Goal: Task Accomplishment & Management: Manage account settings

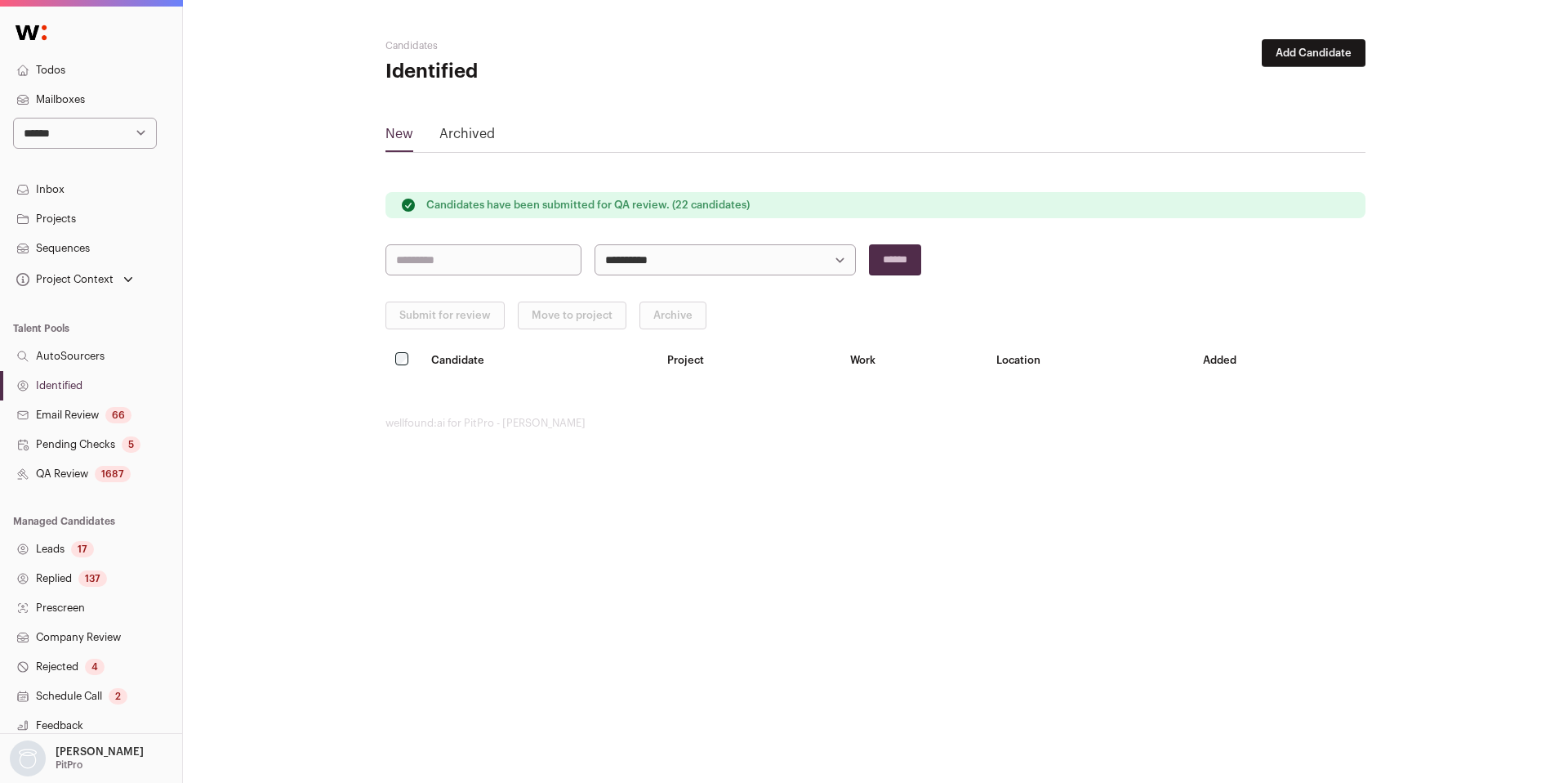
select select "****"
click at [13, 117] on select "**********" at bounding box center [85, 133] width 143 height 31
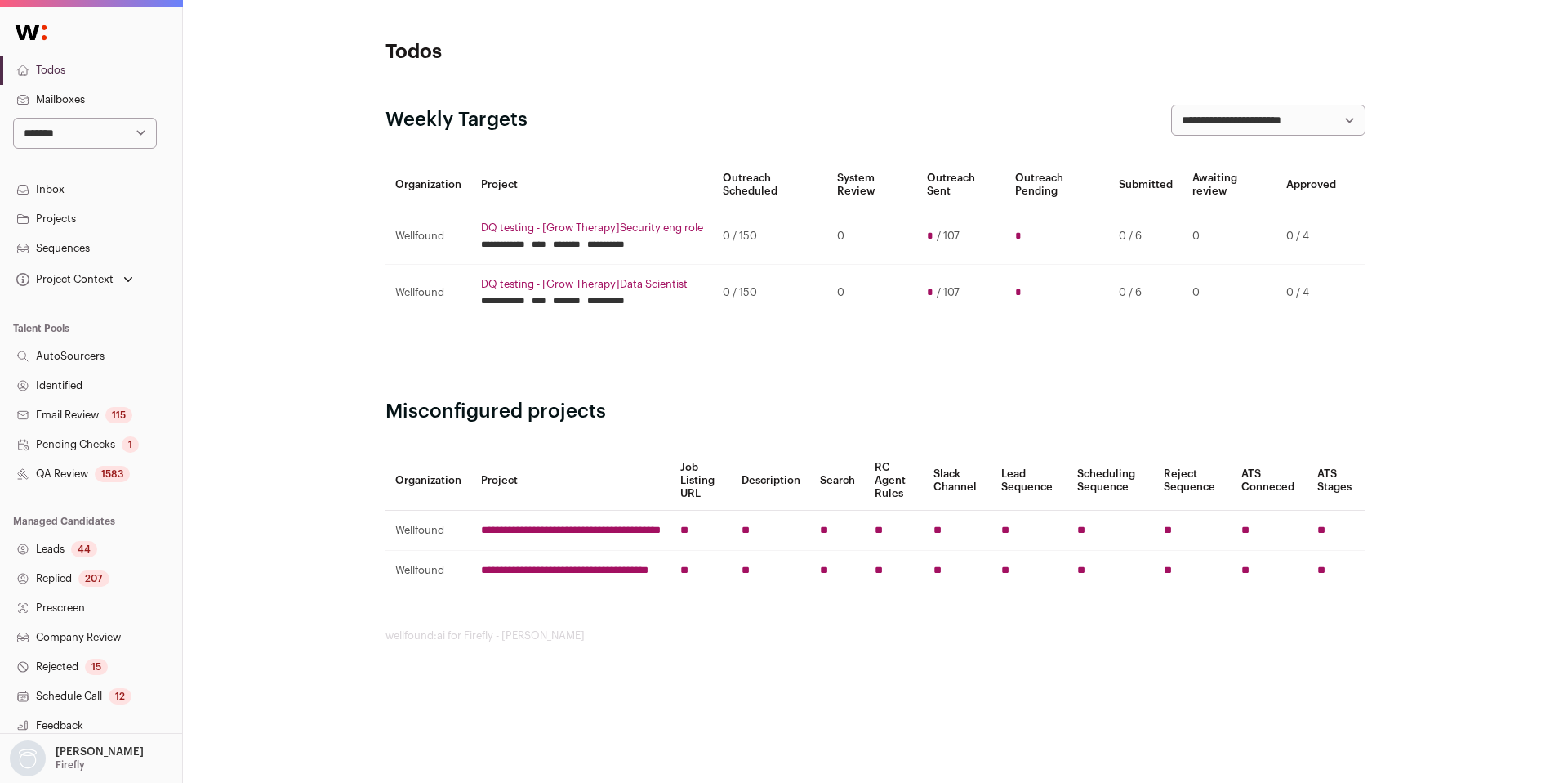
click at [94, 471] on link "QA Review 1583" at bounding box center [90, 474] width 182 height 30
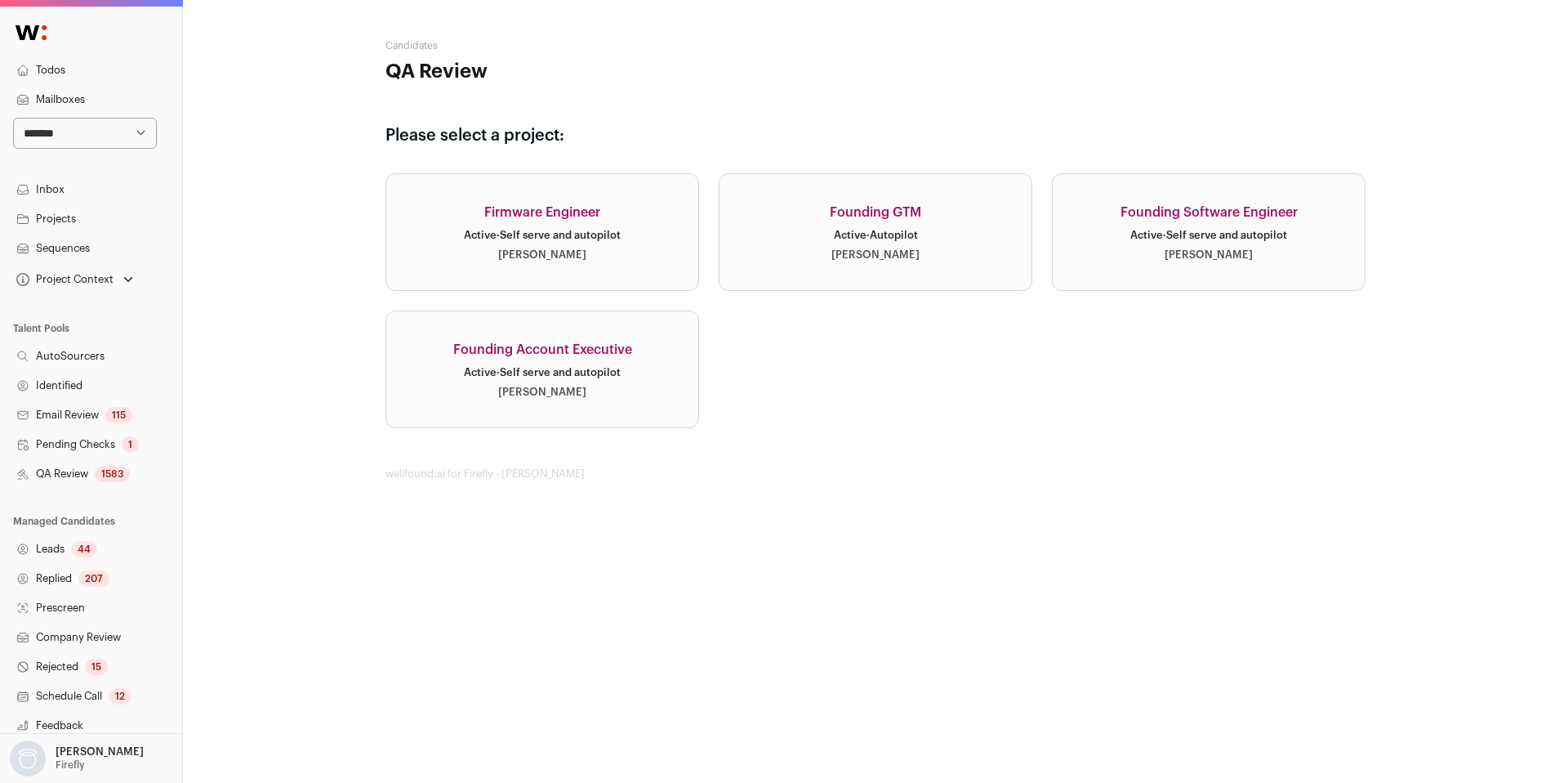
click at [1180, 271] on link "Founding Software Engineer Active · Self serve and autopilot [PERSON_NAME]" at bounding box center [1208, 232] width 314 height 117
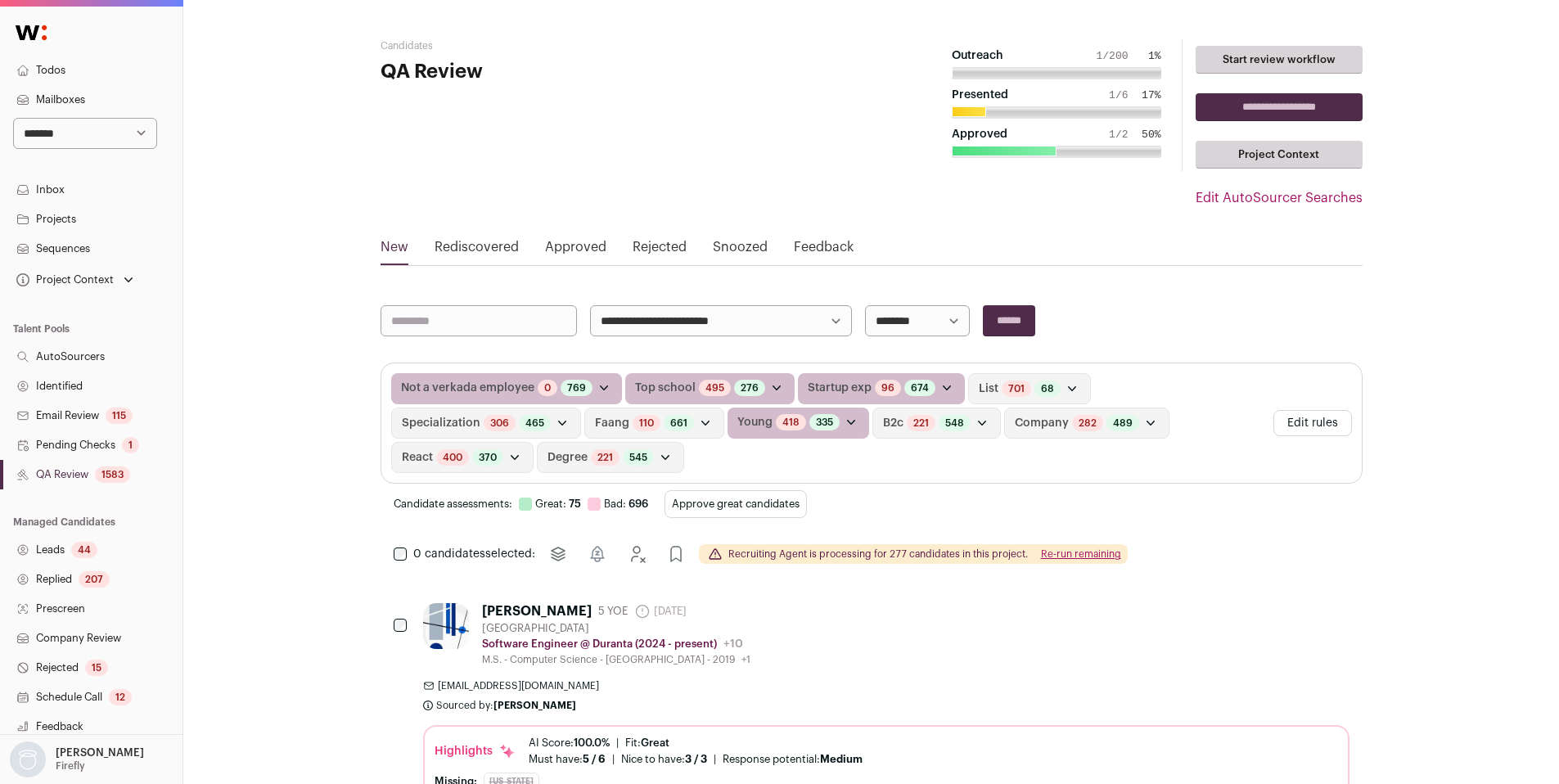
click at [1334, 419] on button "Edit rules" at bounding box center [1312, 422] width 78 height 26
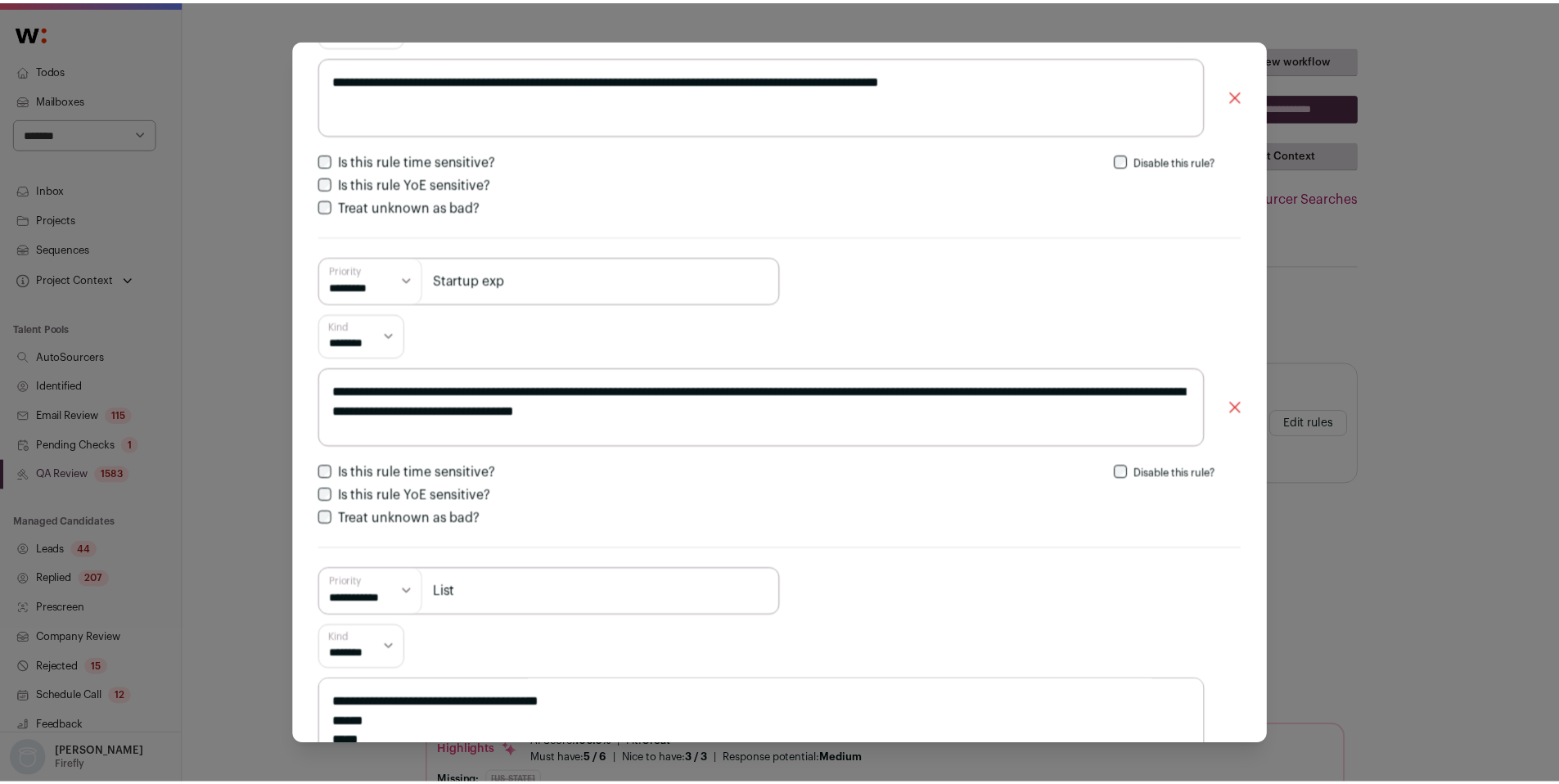
scroll to position [503, 0]
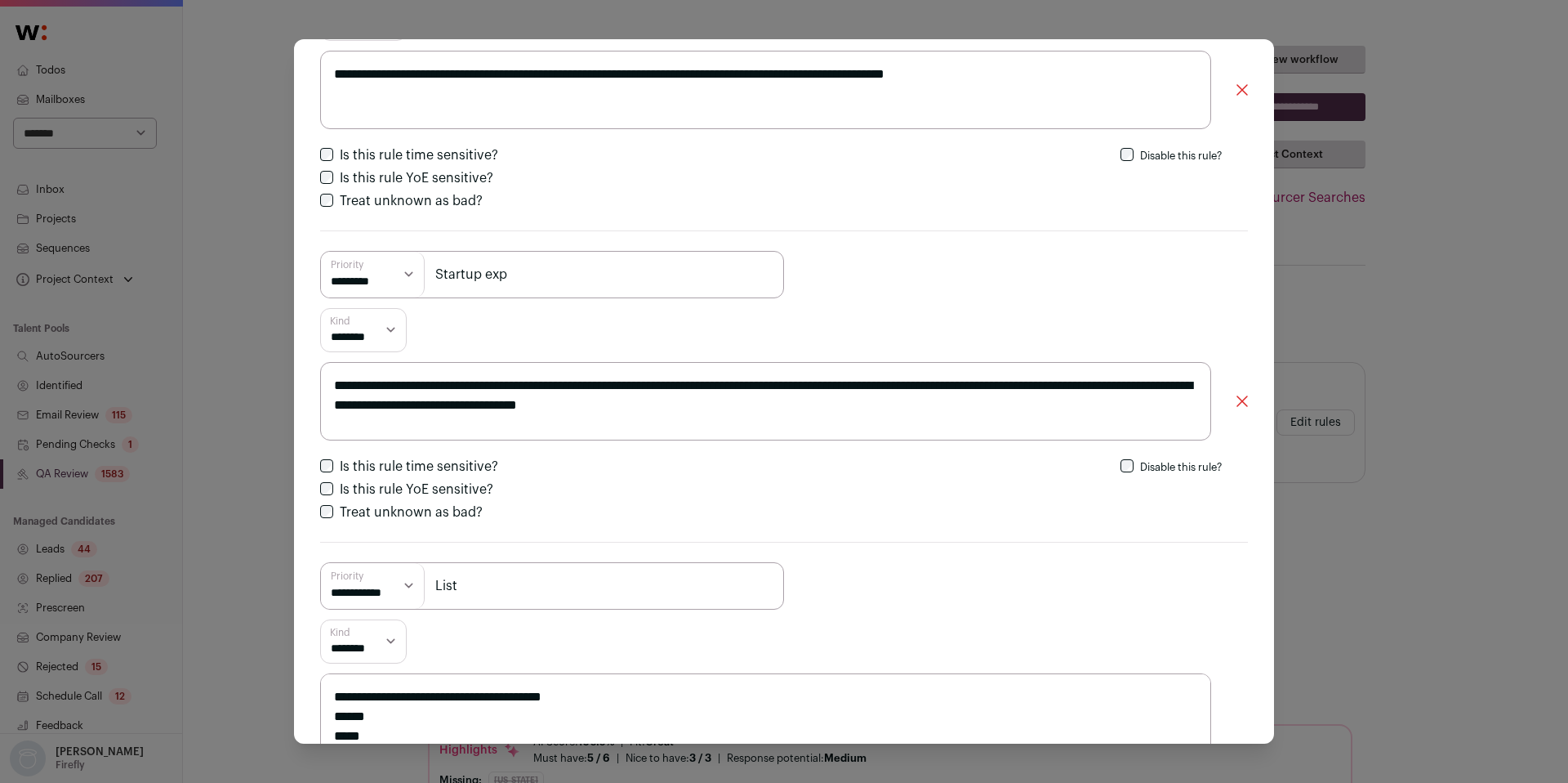
click at [1390, 288] on div "**********" at bounding box center [784, 391] width 1568 height 783
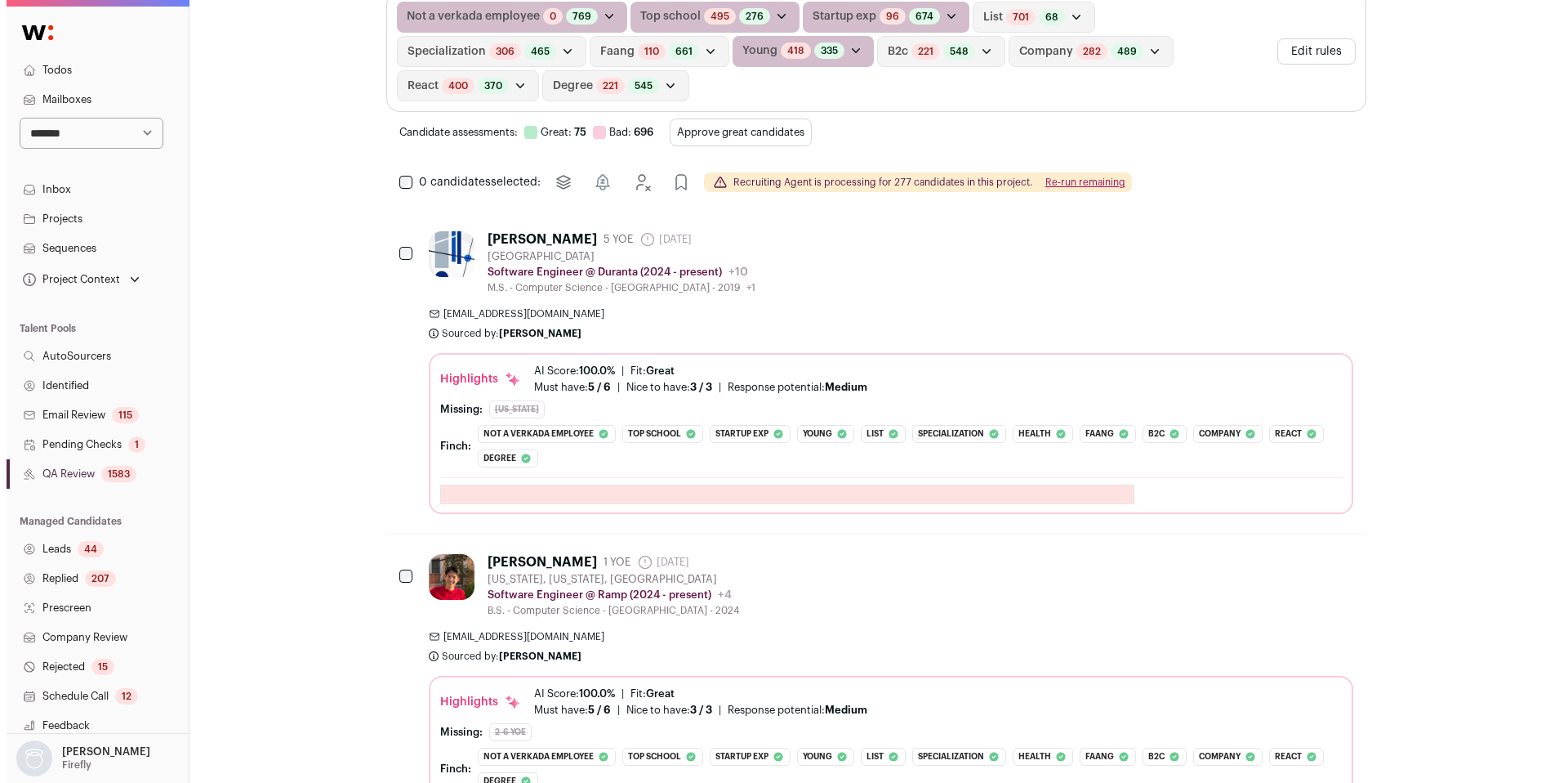
scroll to position [0, 0]
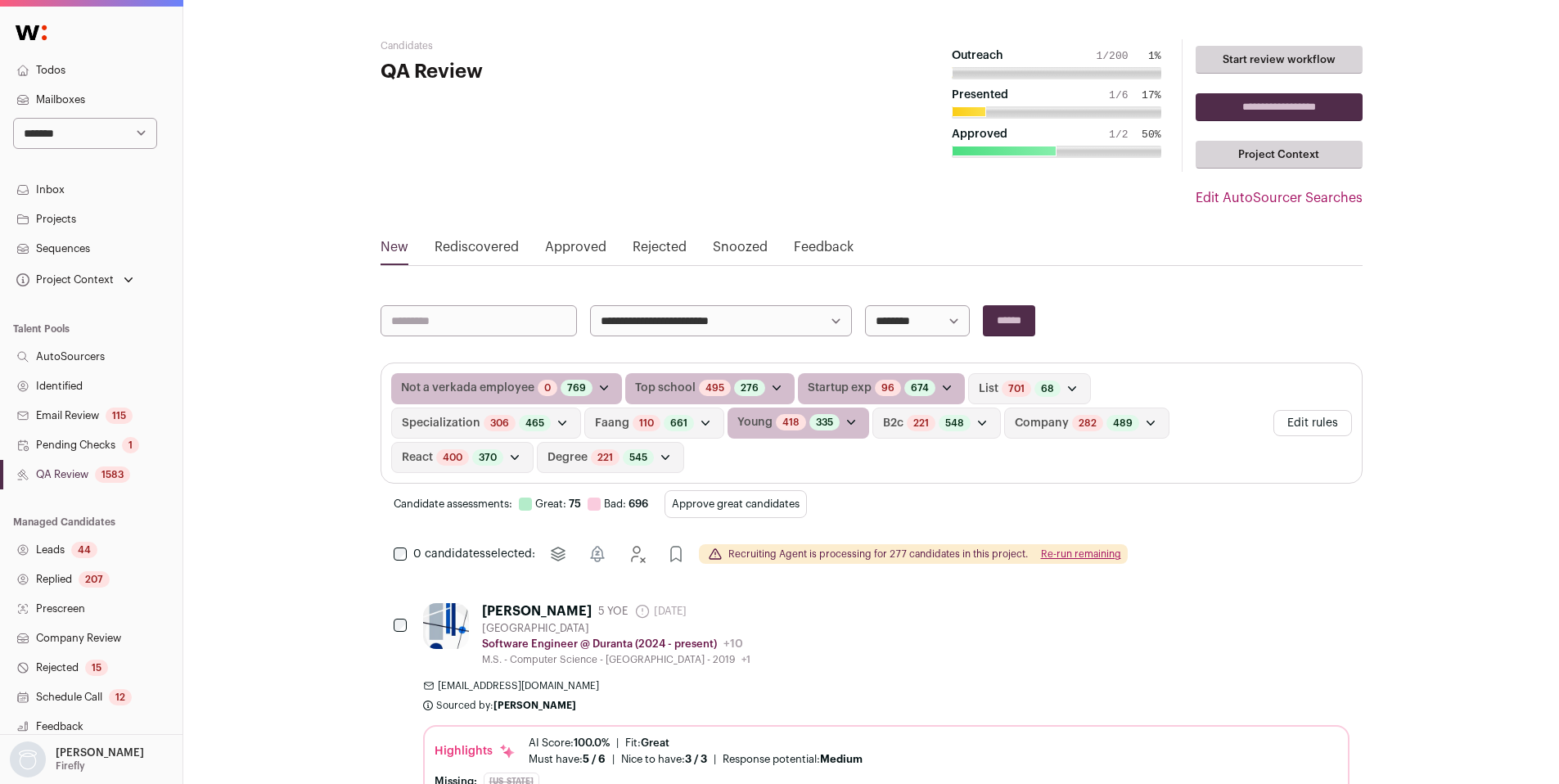
click at [1318, 418] on button "Edit rules" at bounding box center [1312, 422] width 78 height 26
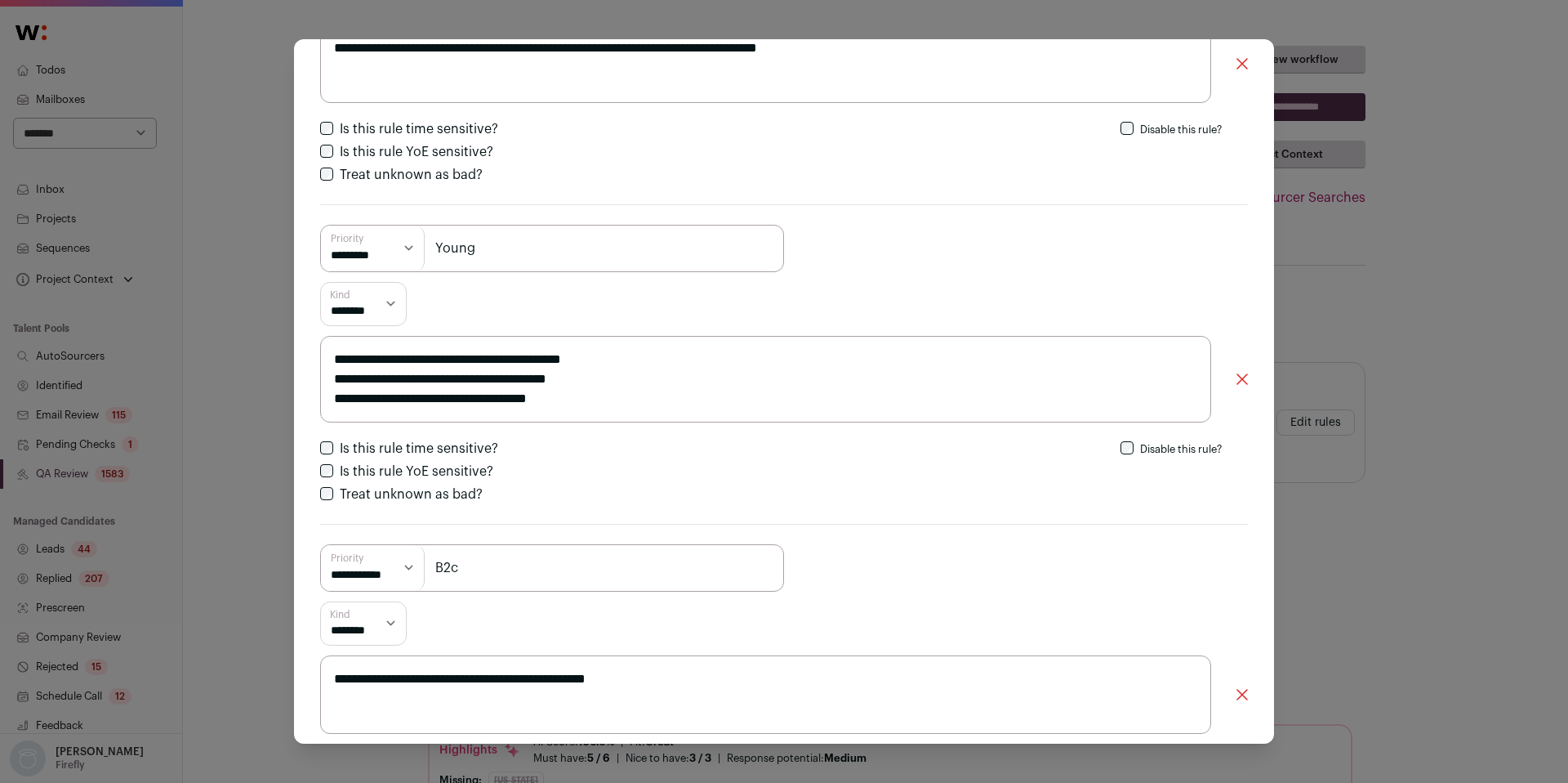
scroll to position [2529, 0]
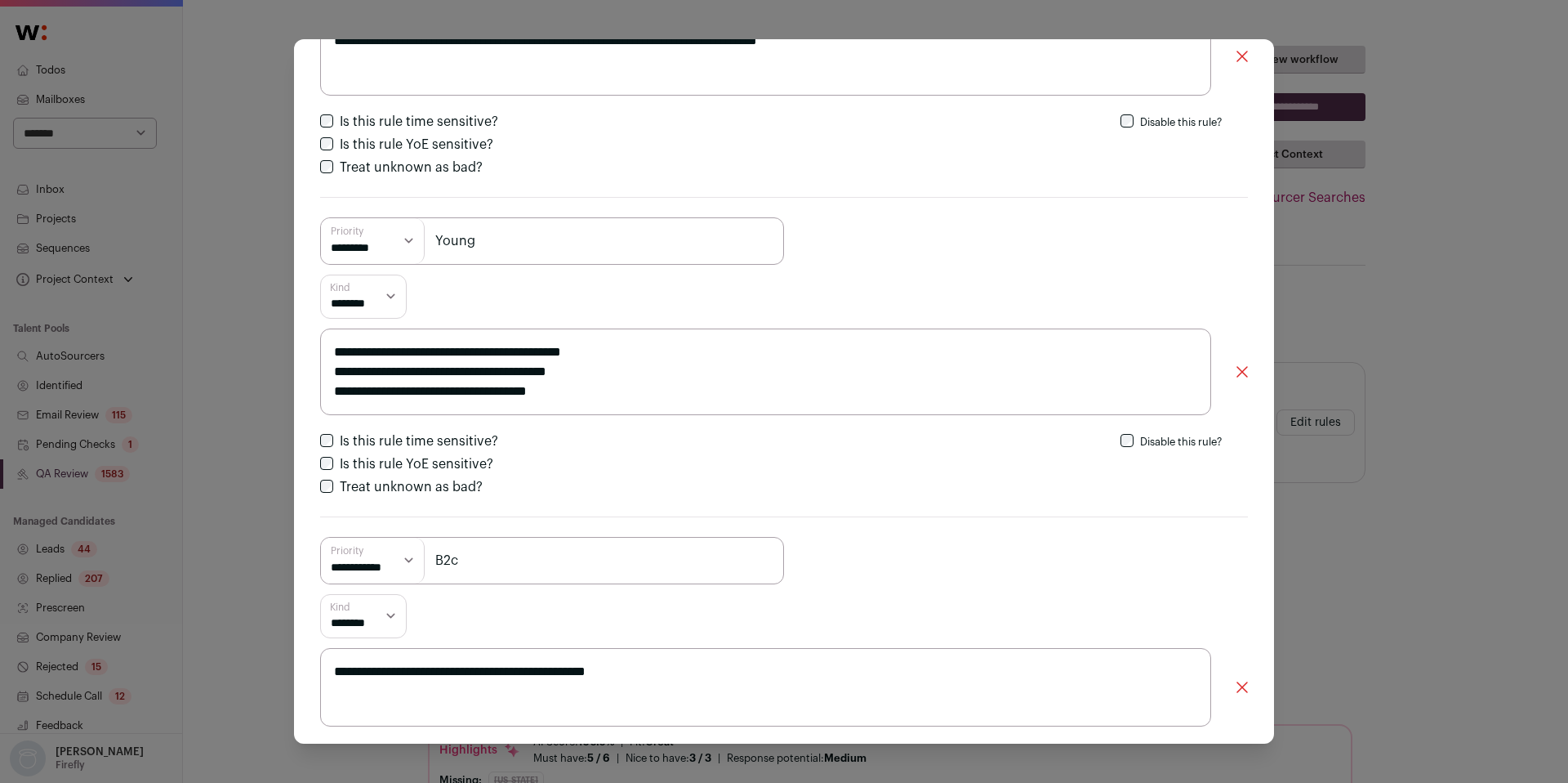
click at [1400, 286] on div "**********" at bounding box center [784, 391] width 1568 height 783
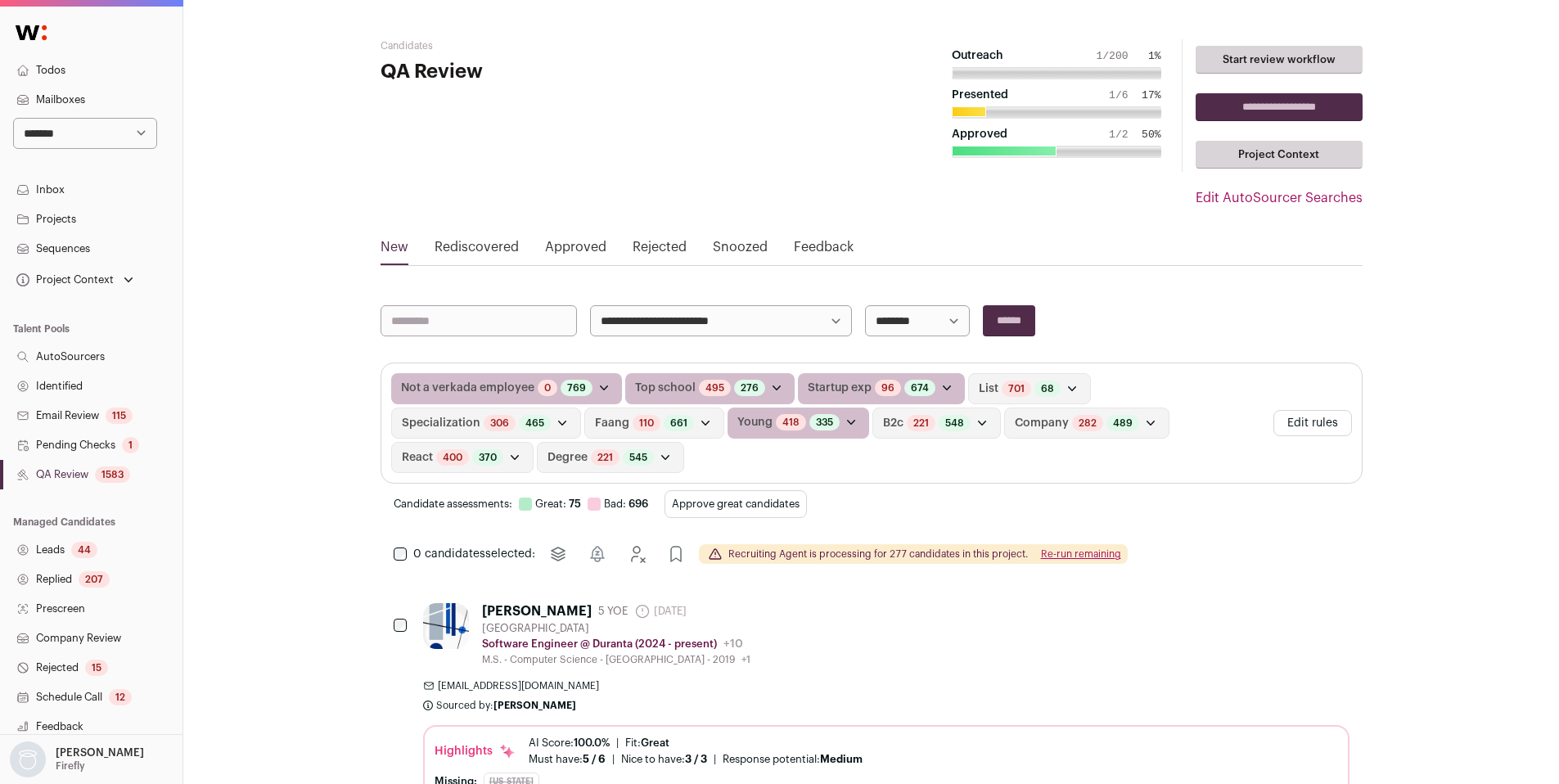
click at [85, 375] on link "Identified" at bounding box center [91, 386] width 182 height 30
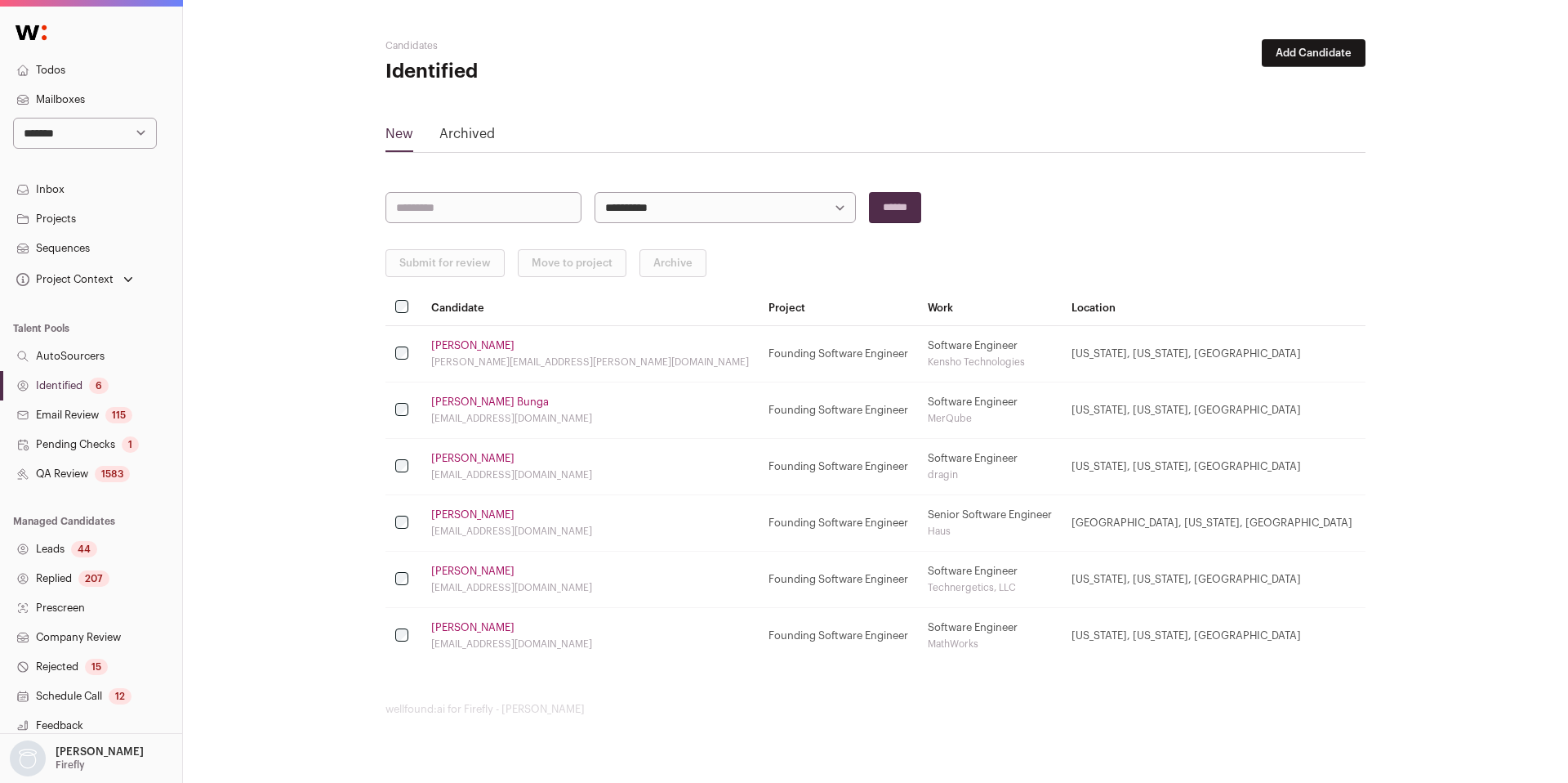
click at [79, 476] on link "QA Review 1583" at bounding box center [90, 474] width 182 height 30
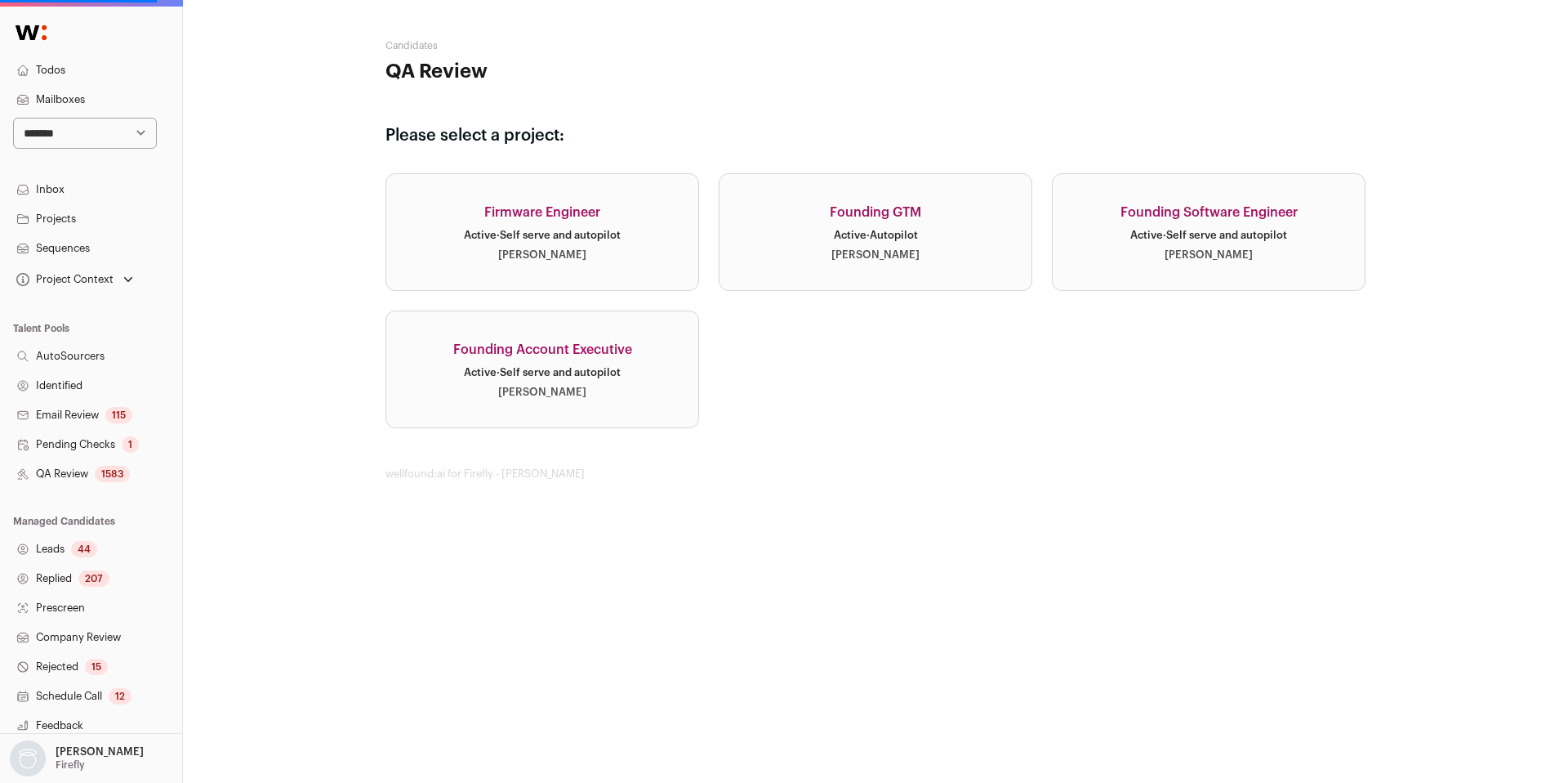
click at [1175, 261] on link "Founding Software Engineer Active · Self serve and autopilot [PERSON_NAME]" at bounding box center [1208, 232] width 314 height 117
click at [1277, 237] on div "Active · Self serve and autopilot" at bounding box center [1208, 235] width 157 height 13
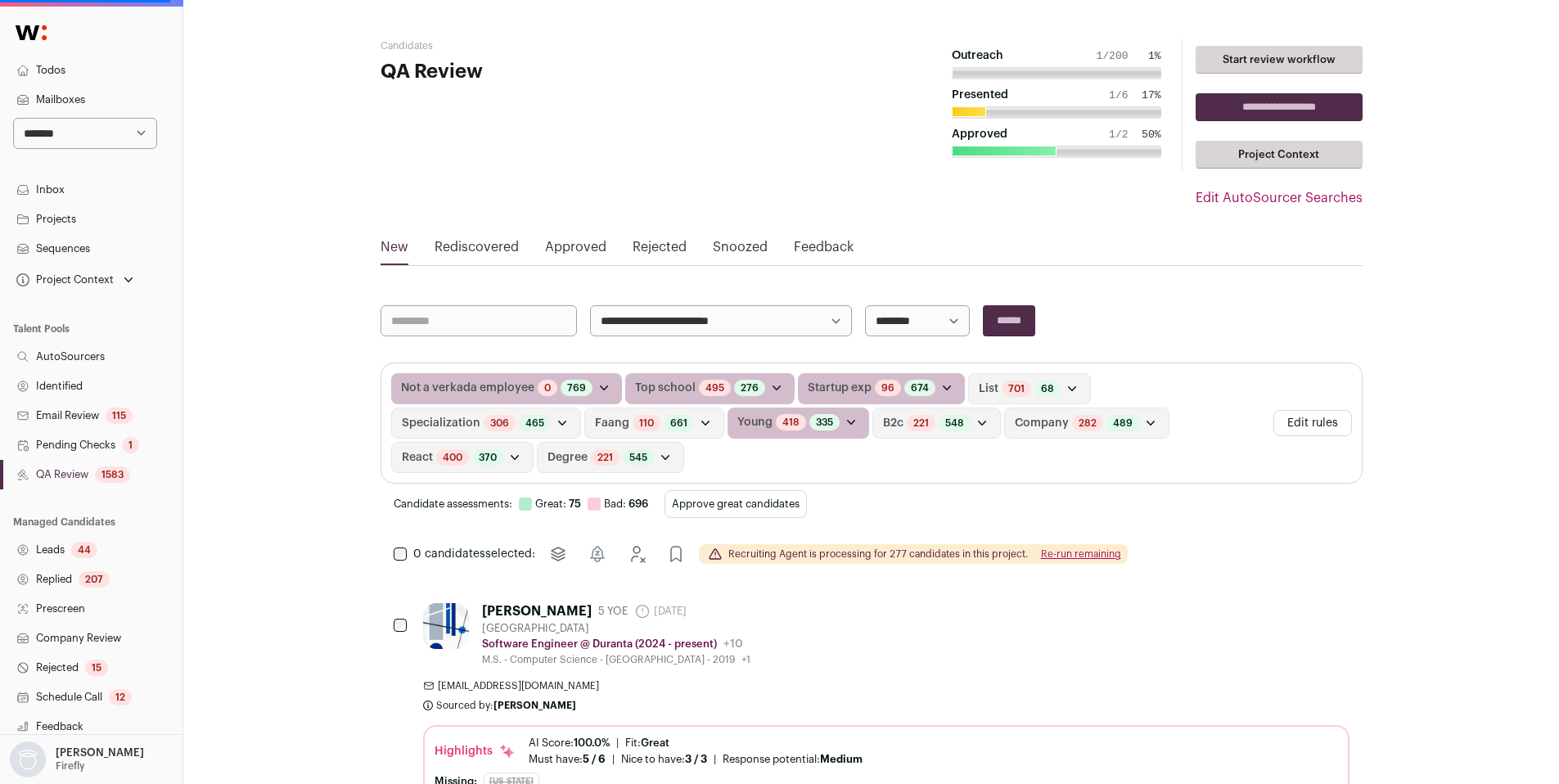
click at [1316, 421] on button "Edit rules" at bounding box center [1312, 422] width 78 height 26
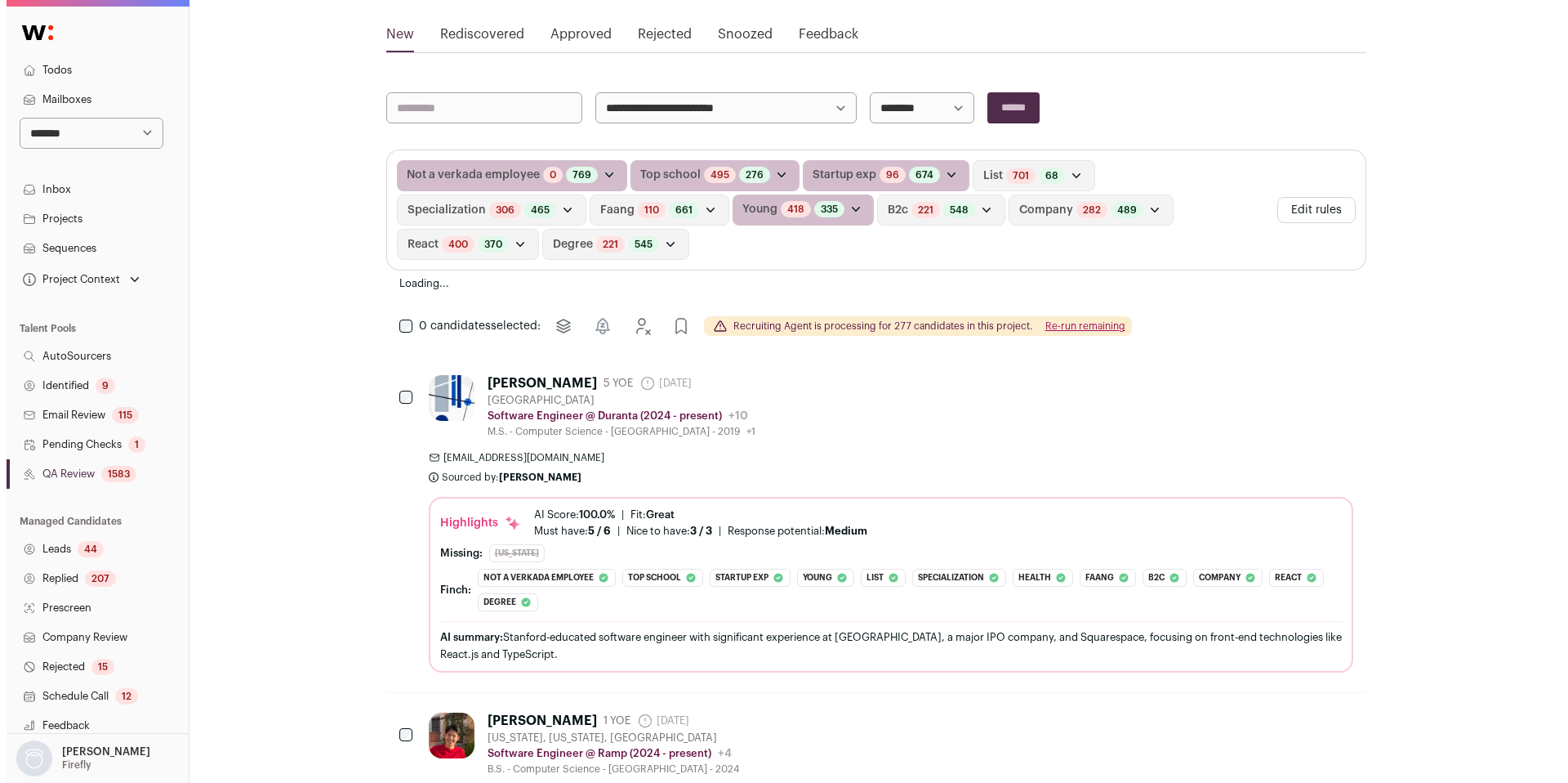
scroll to position [250, 0]
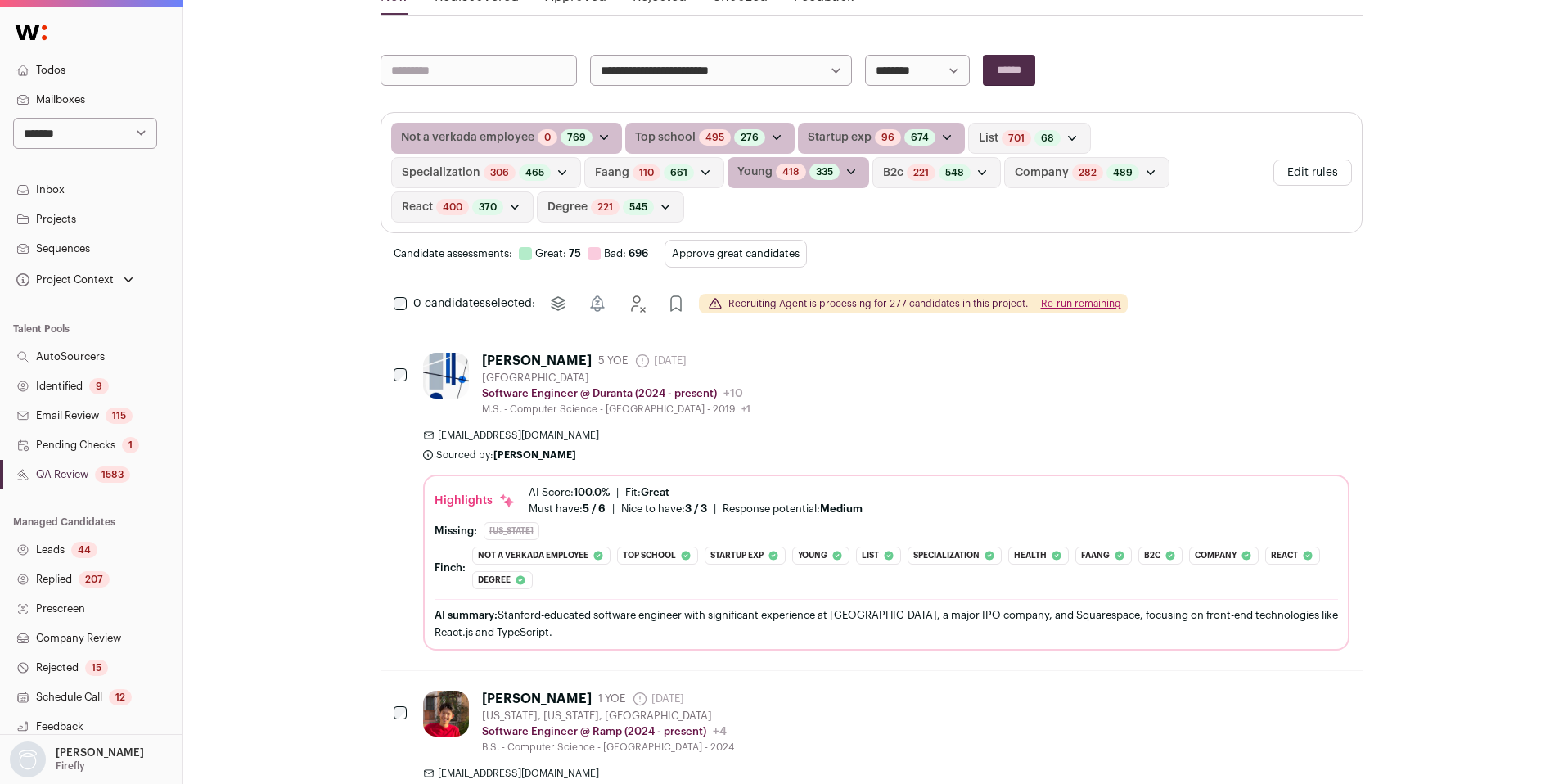
click at [1306, 168] on button "Edit rules" at bounding box center [1312, 172] width 78 height 26
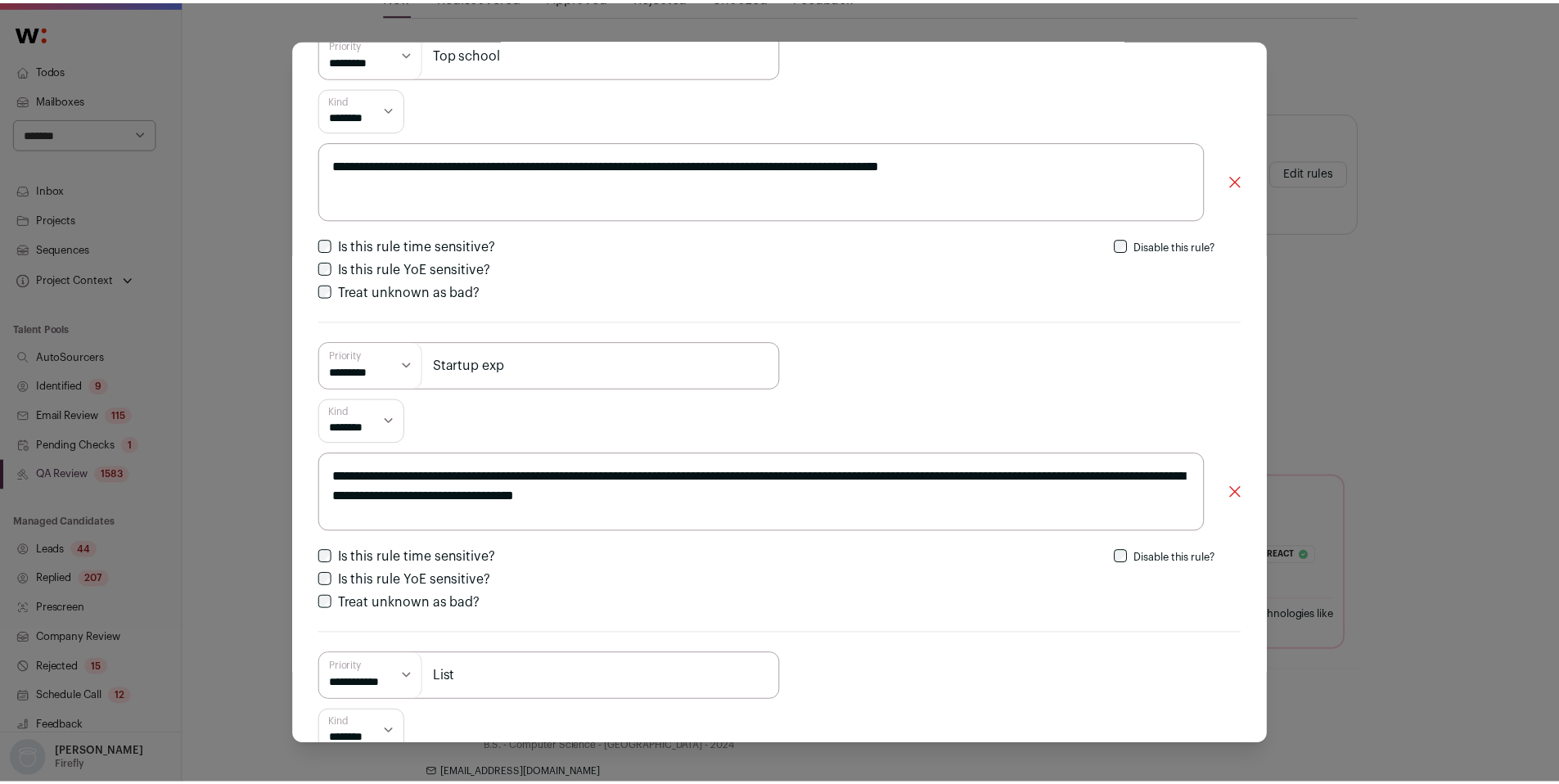
scroll to position [419, 0]
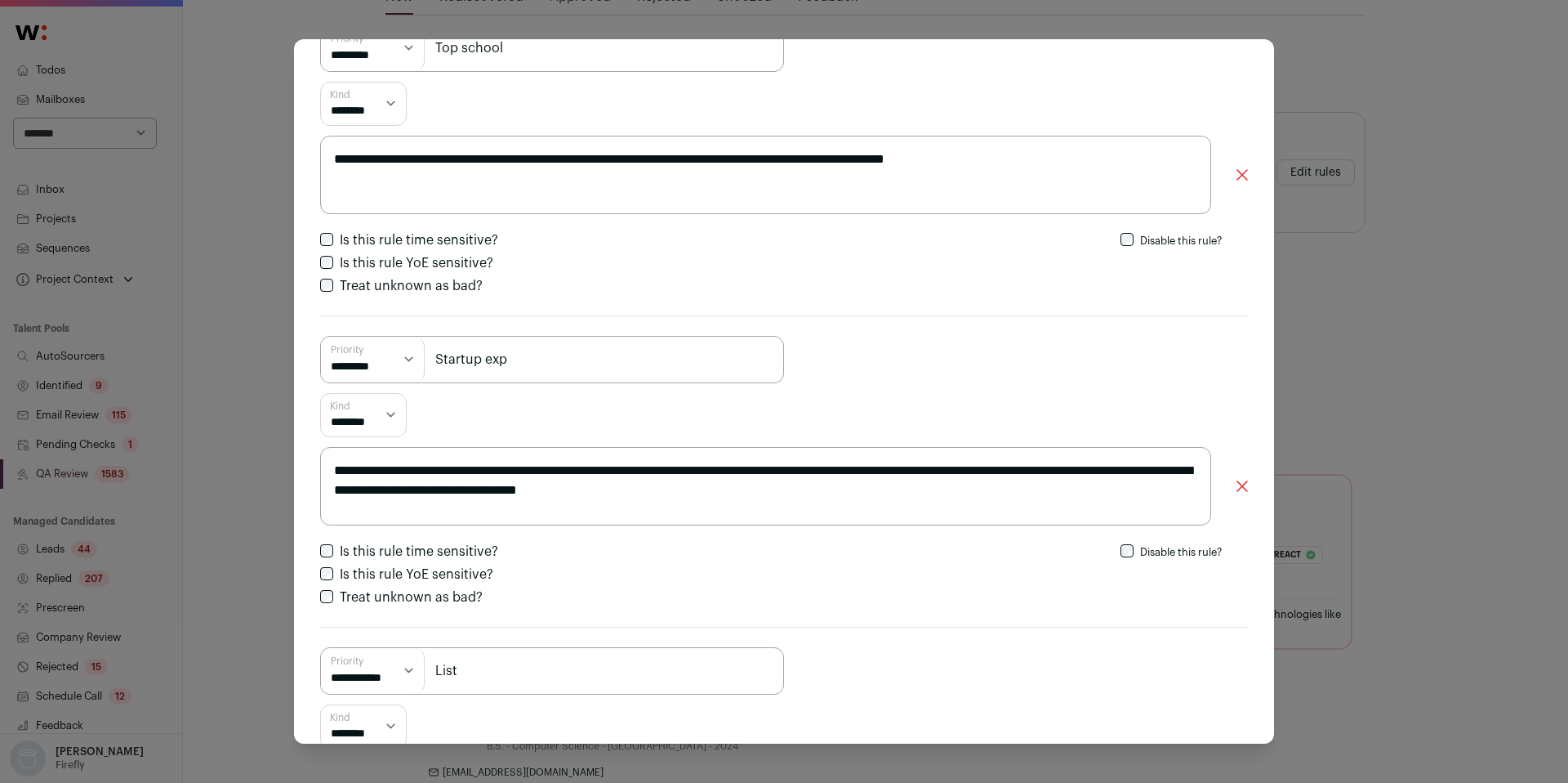
click at [1401, 332] on div "**********" at bounding box center [784, 391] width 1568 height 783
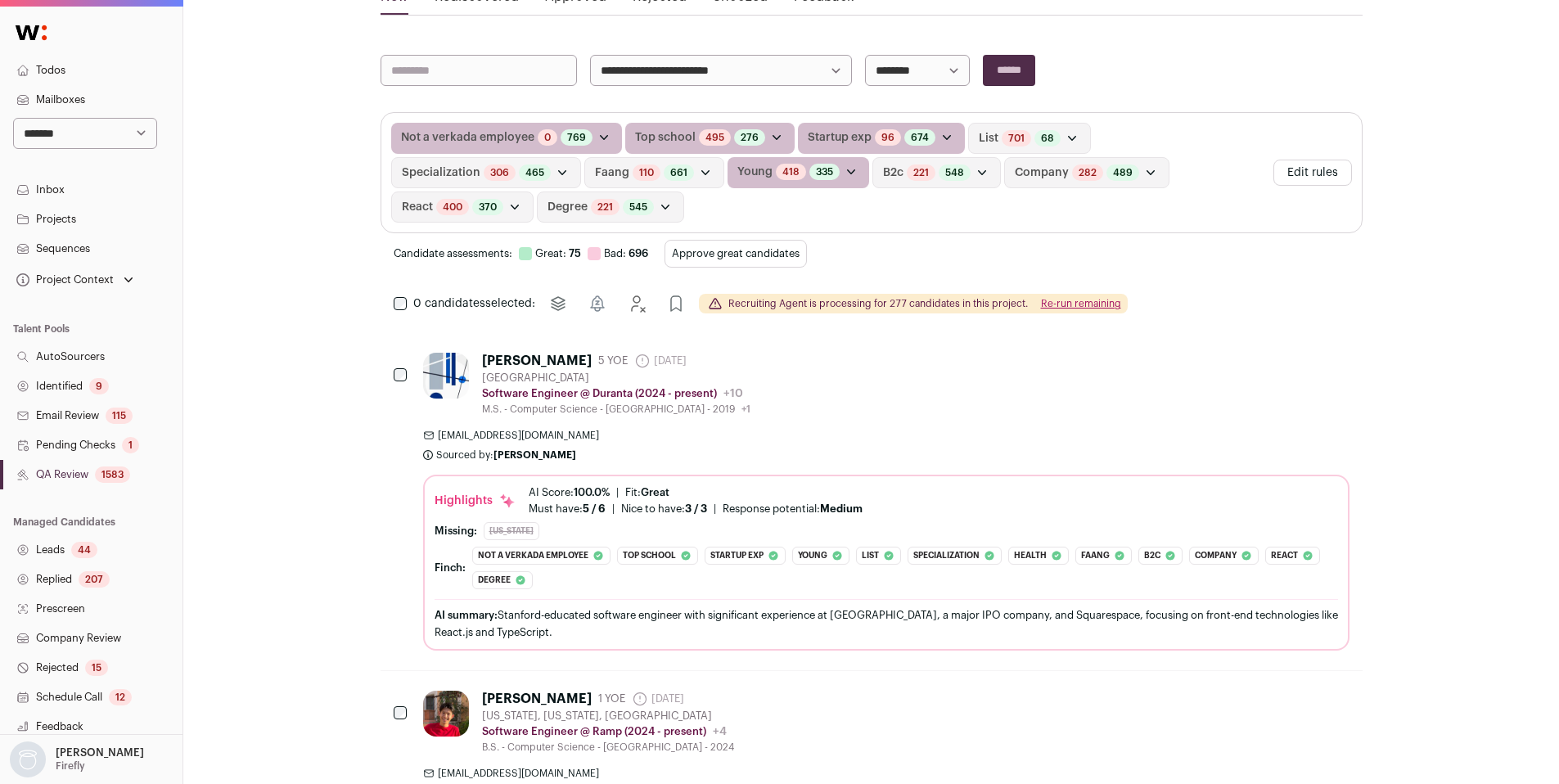
click at [96, 381] on div "9" at bounding box center [98, 386] width 19 height 16
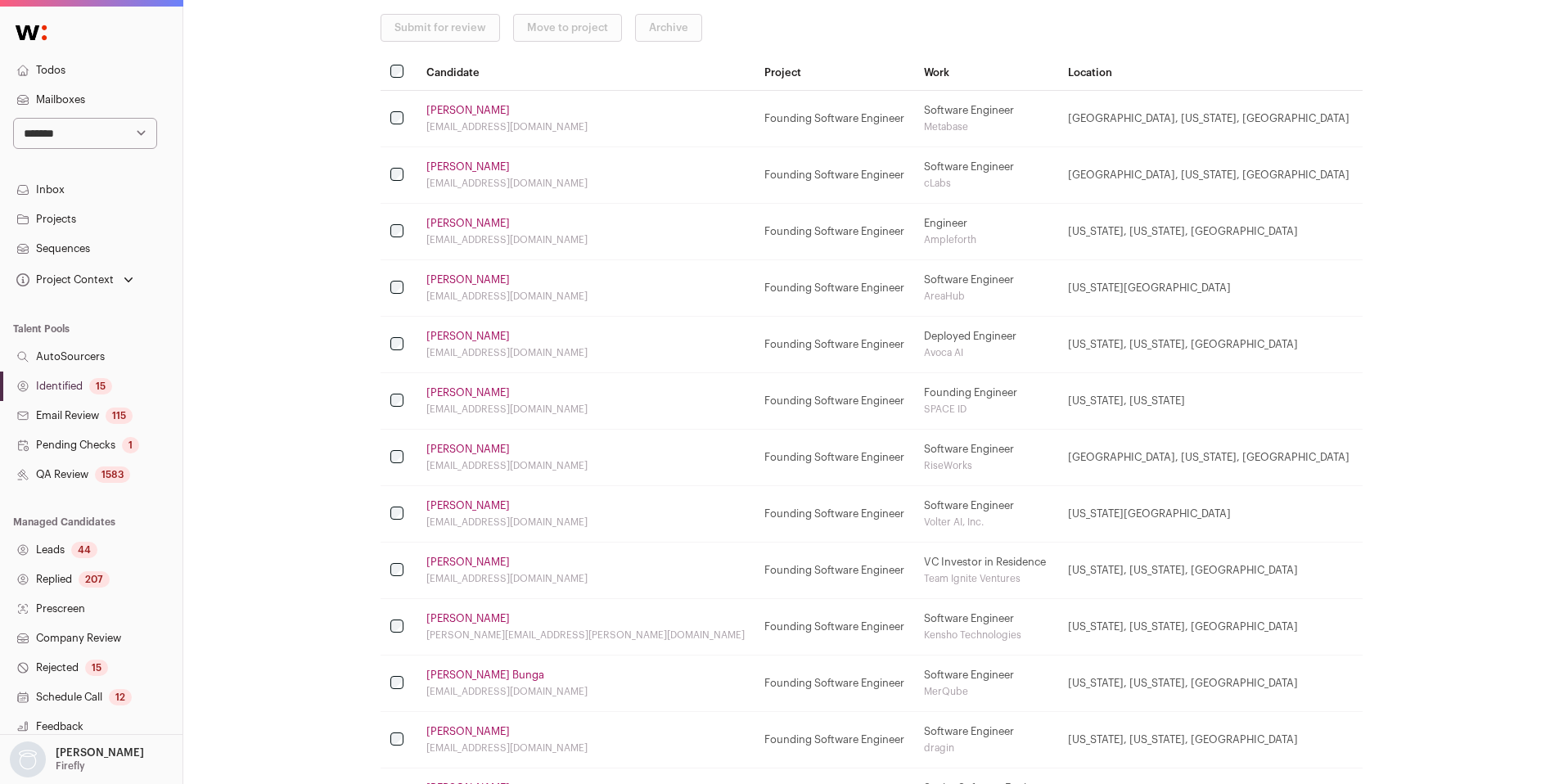
scroll to position [480, 0]
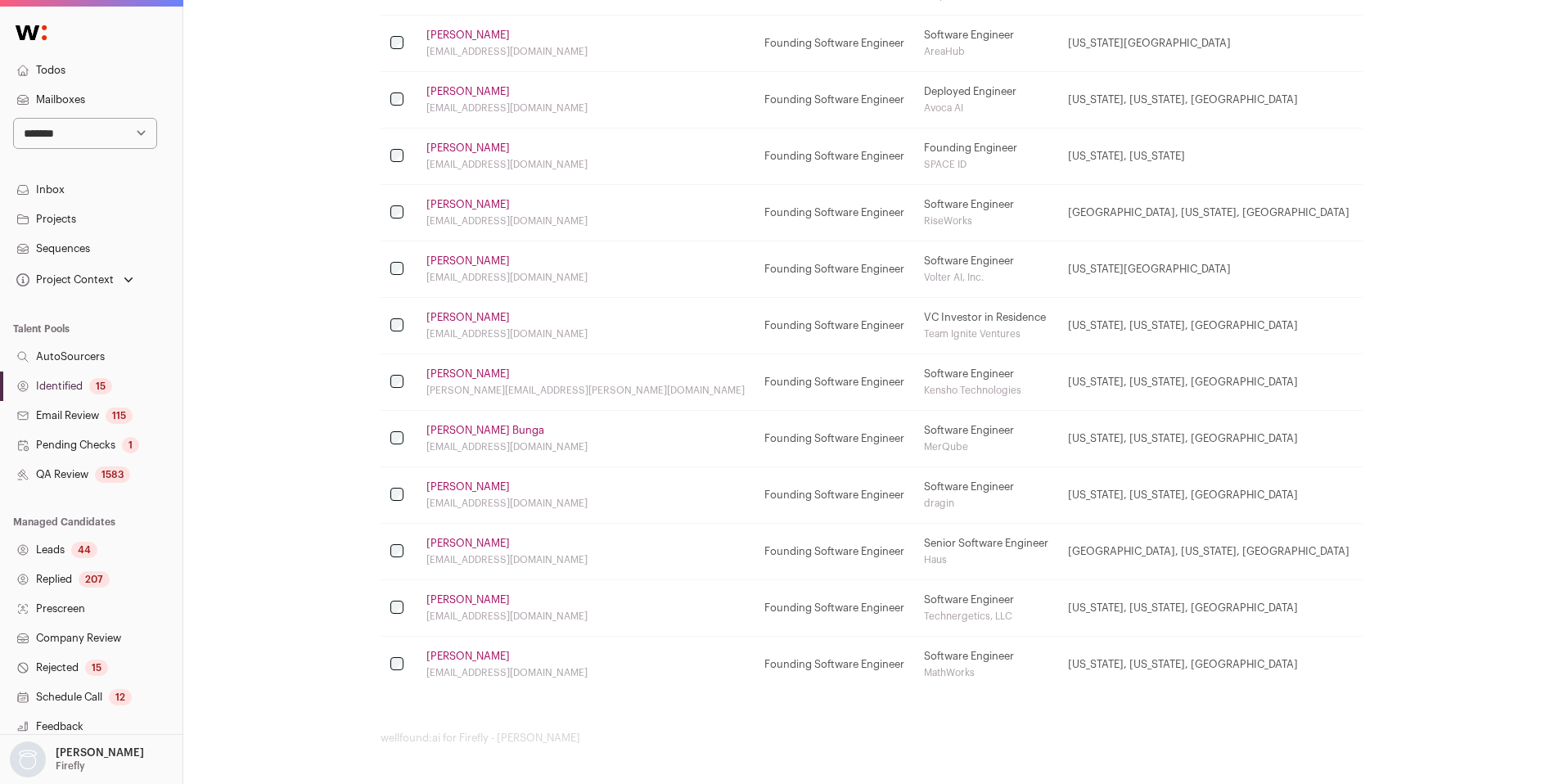
click at [73, 380] on link "Identified 15" at bounding box center [91, 386] width 182 height 30
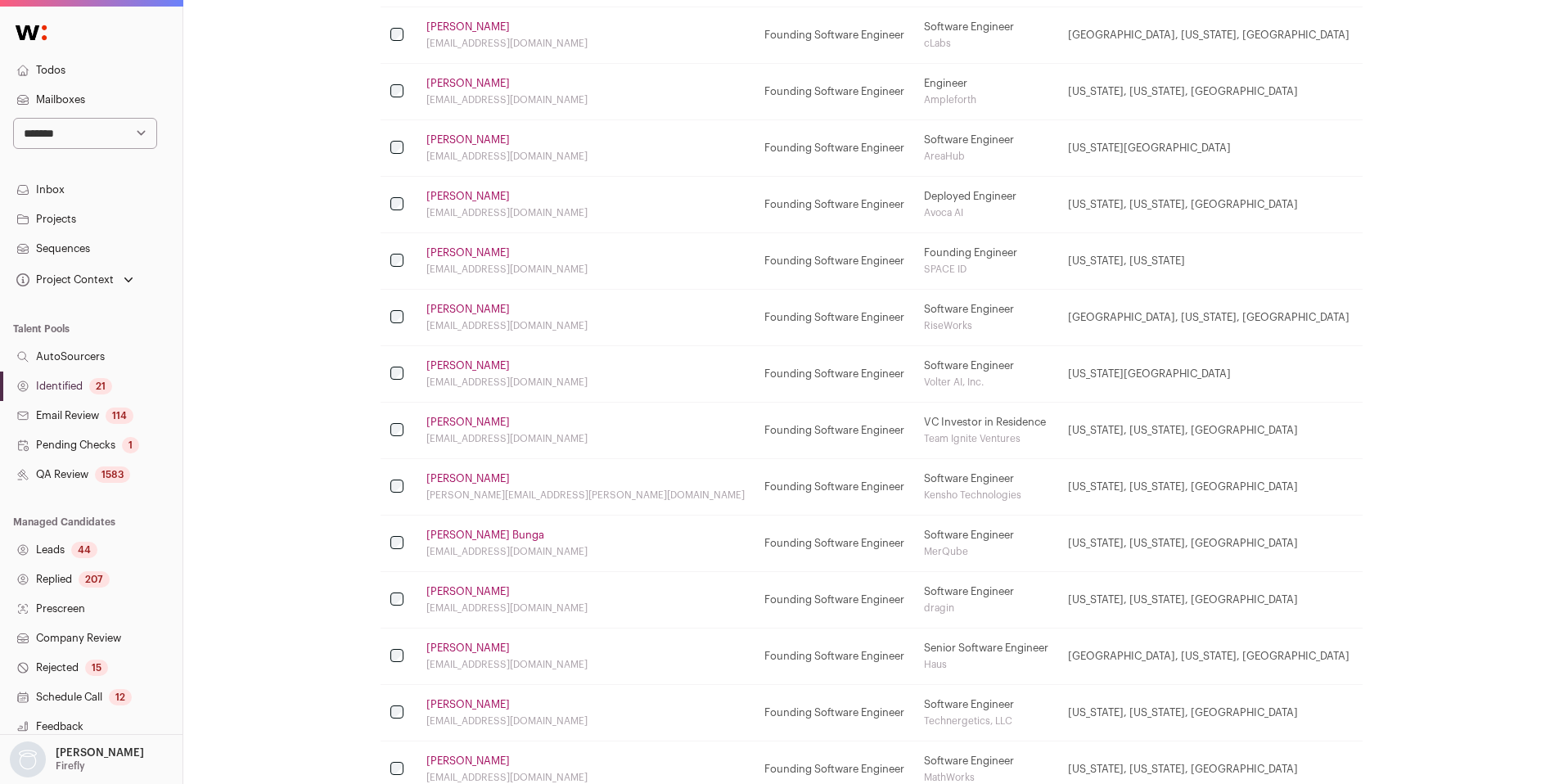
scroll to position [725, 0]
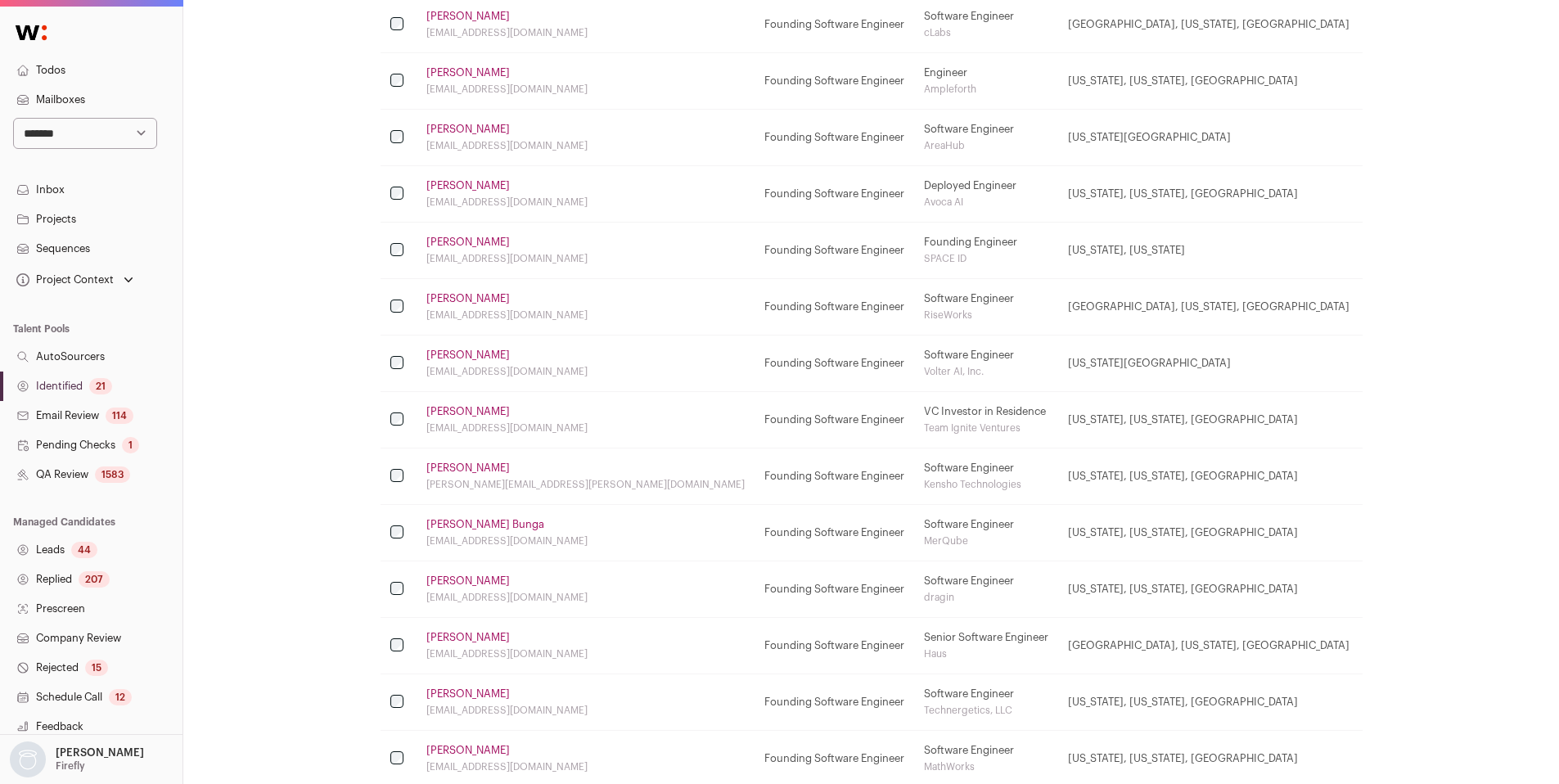
click at [451, 240] on link "[PERSON_NAME]" at bounding box center [468, 242] width 84 height 14
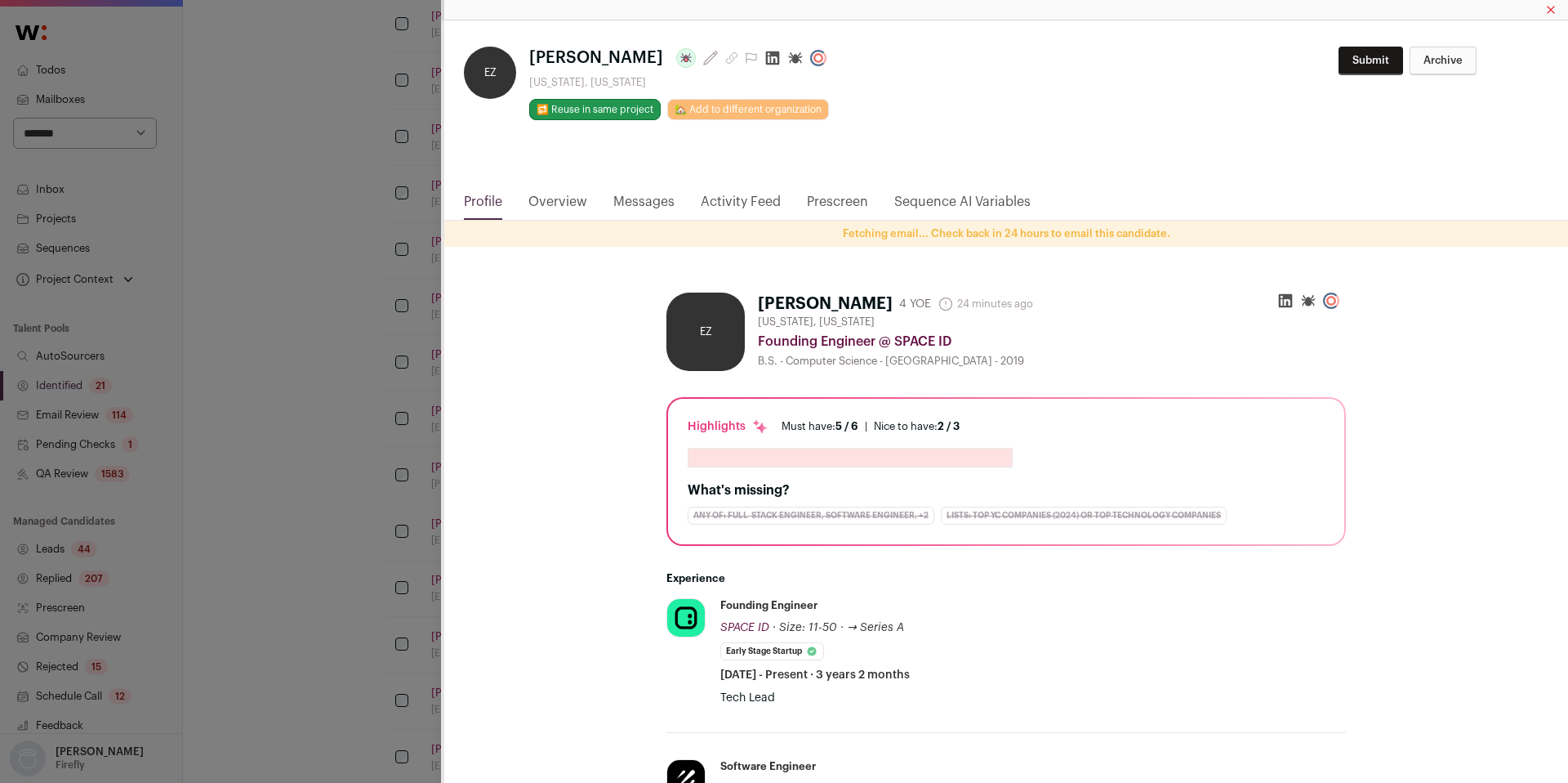
click at [764, 61] on icon "Close modal via background" at bounding box center [772, 58] width 16 height 16
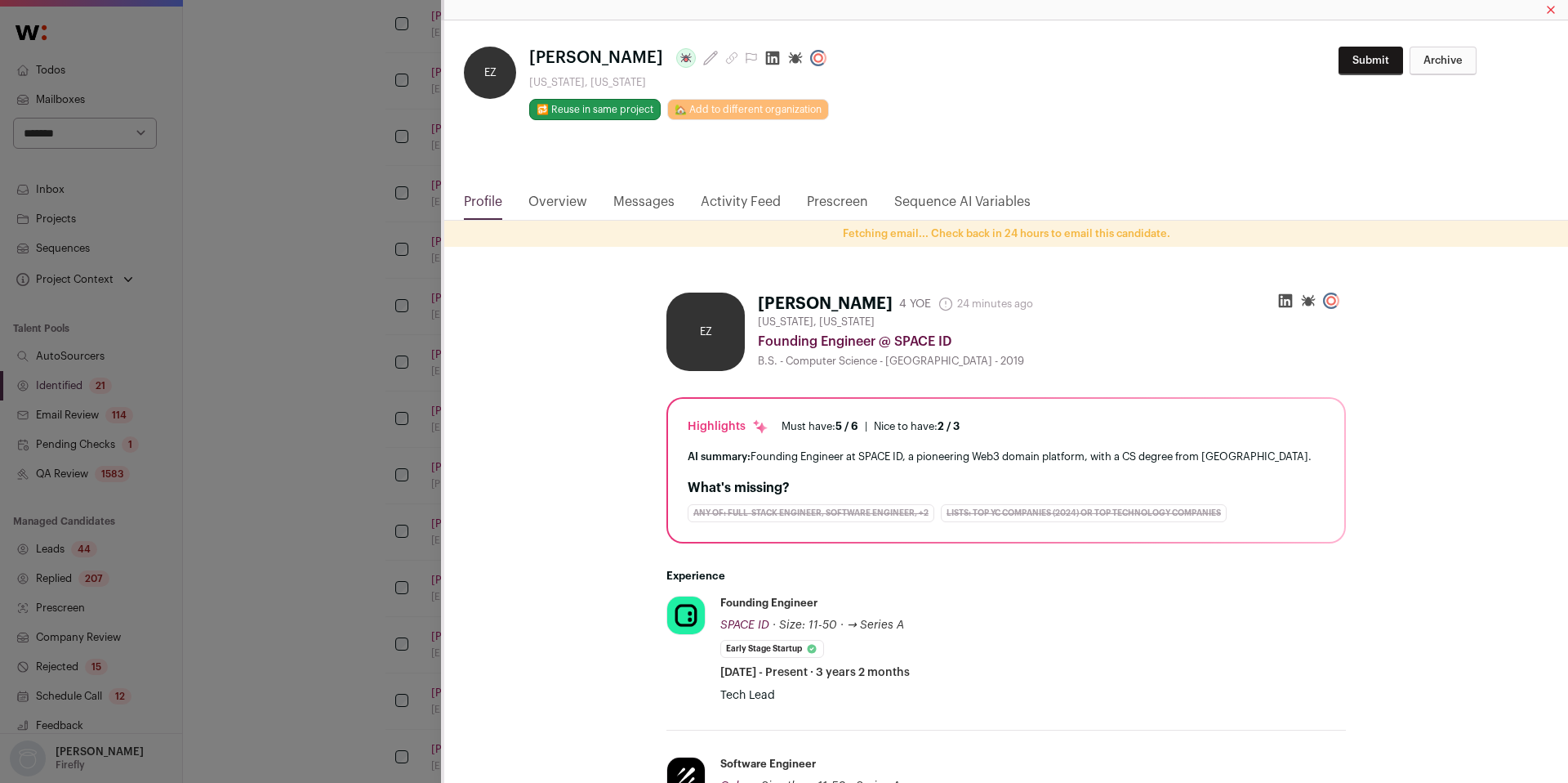
click at [283, 498] on div "**********" at bounding box center [784, 391] width 1568 height 783
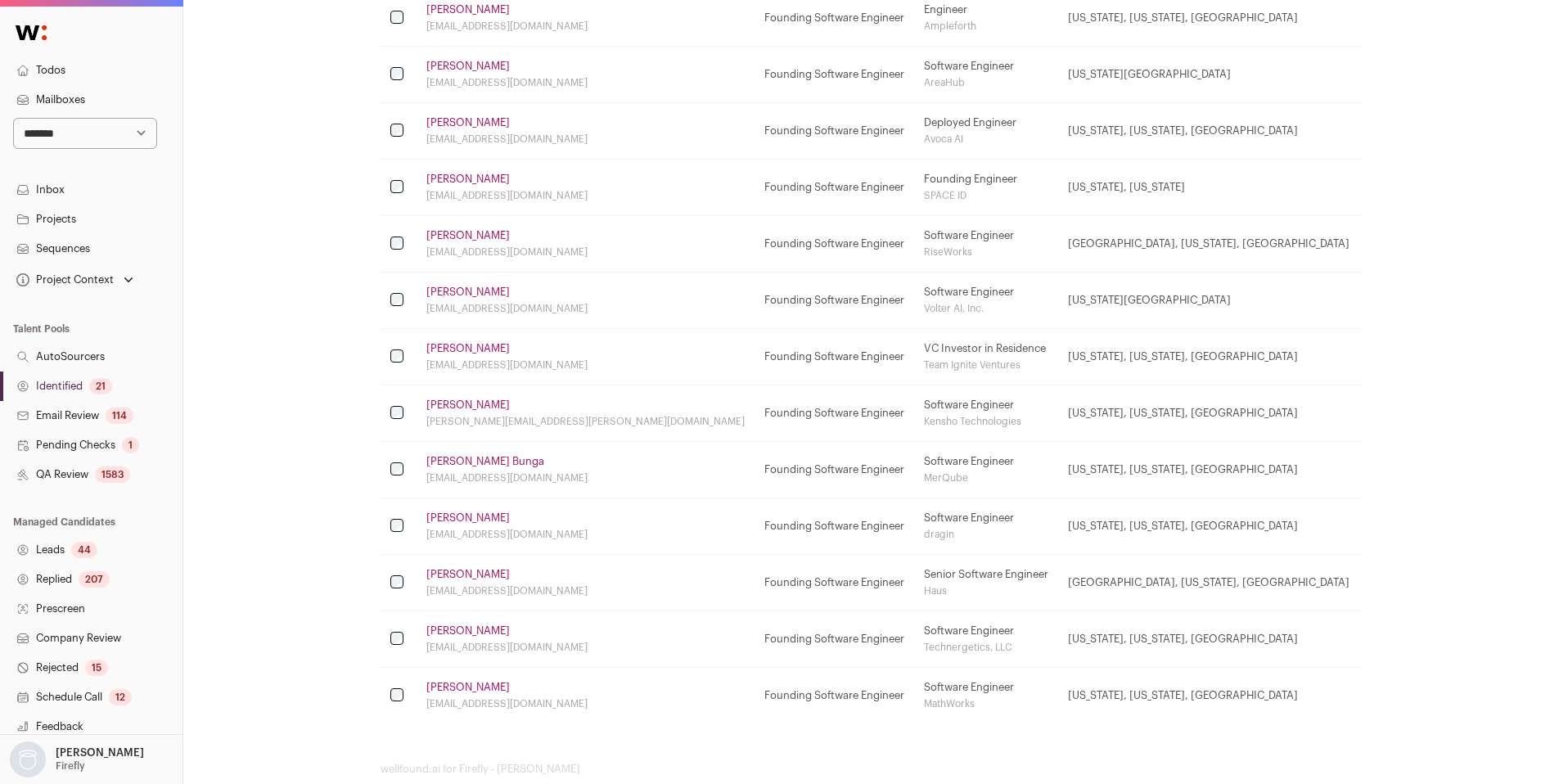
scroll to position [794, 0]
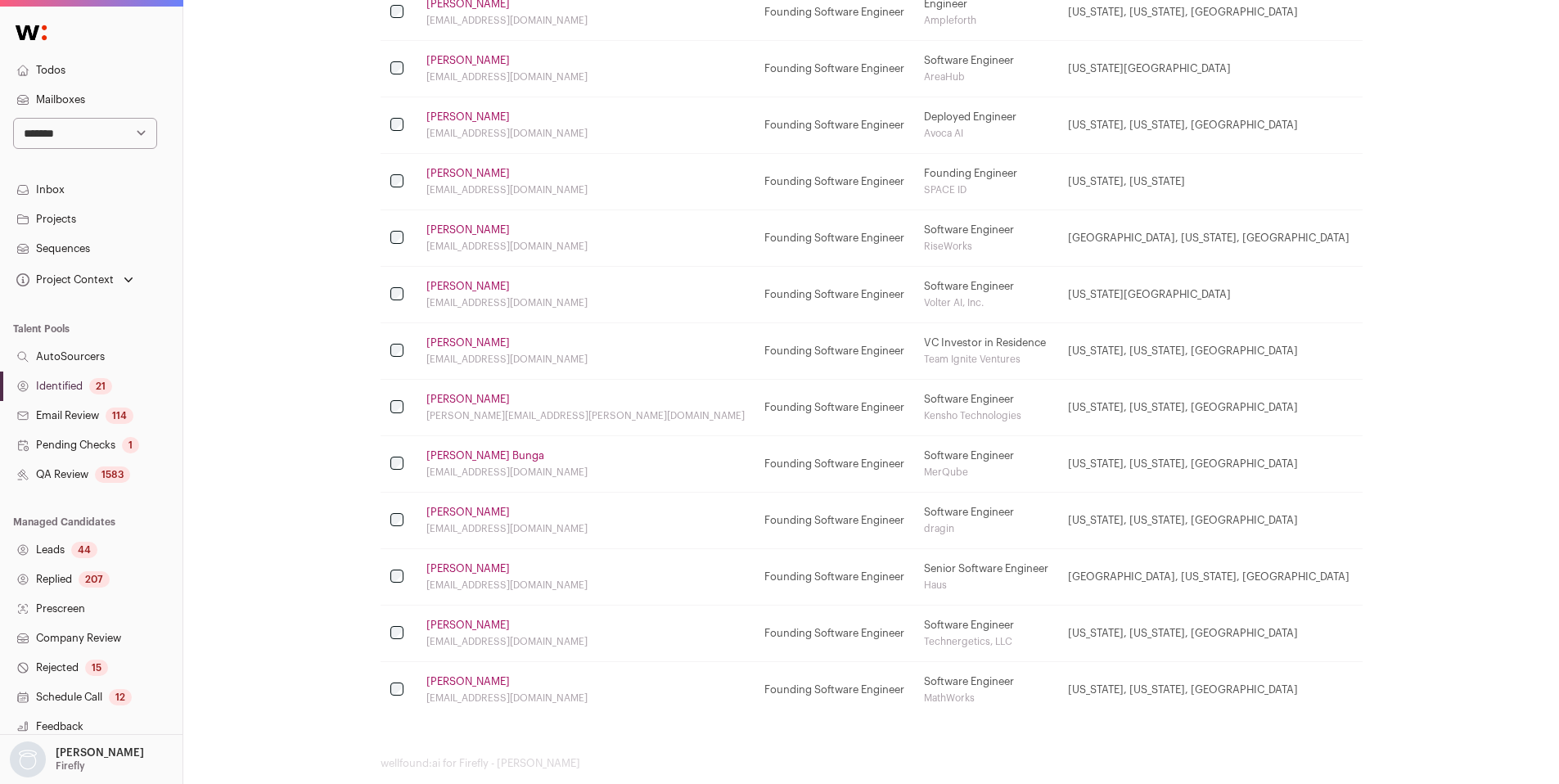
click at [488, 396] on link "[PERSON_NAME]" at bounding box center [468, 399] width 84 height 14
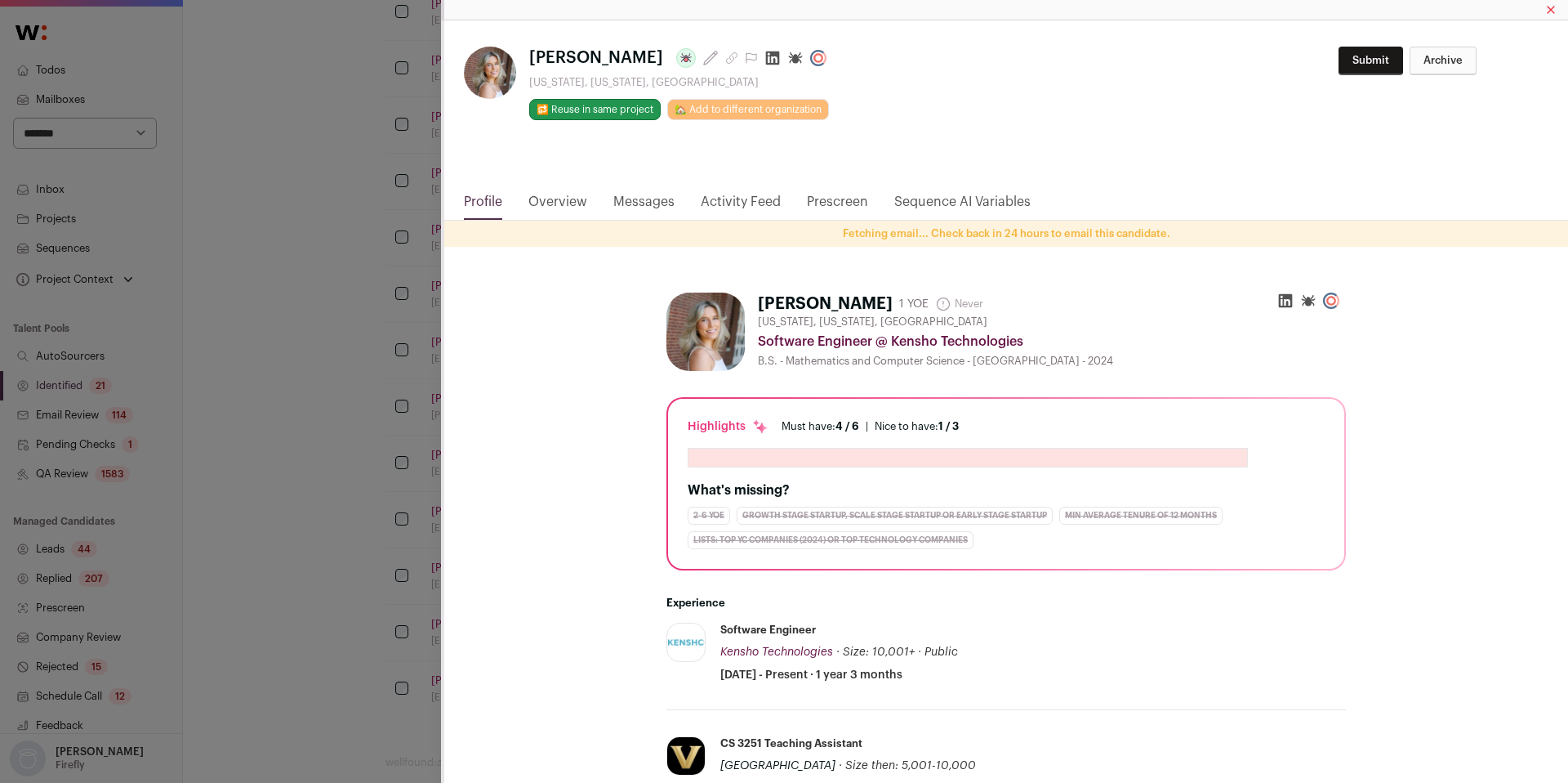
click at [764, 57] on icon "Close modal via background" at bounding box center [772, 58] width 16 height 16
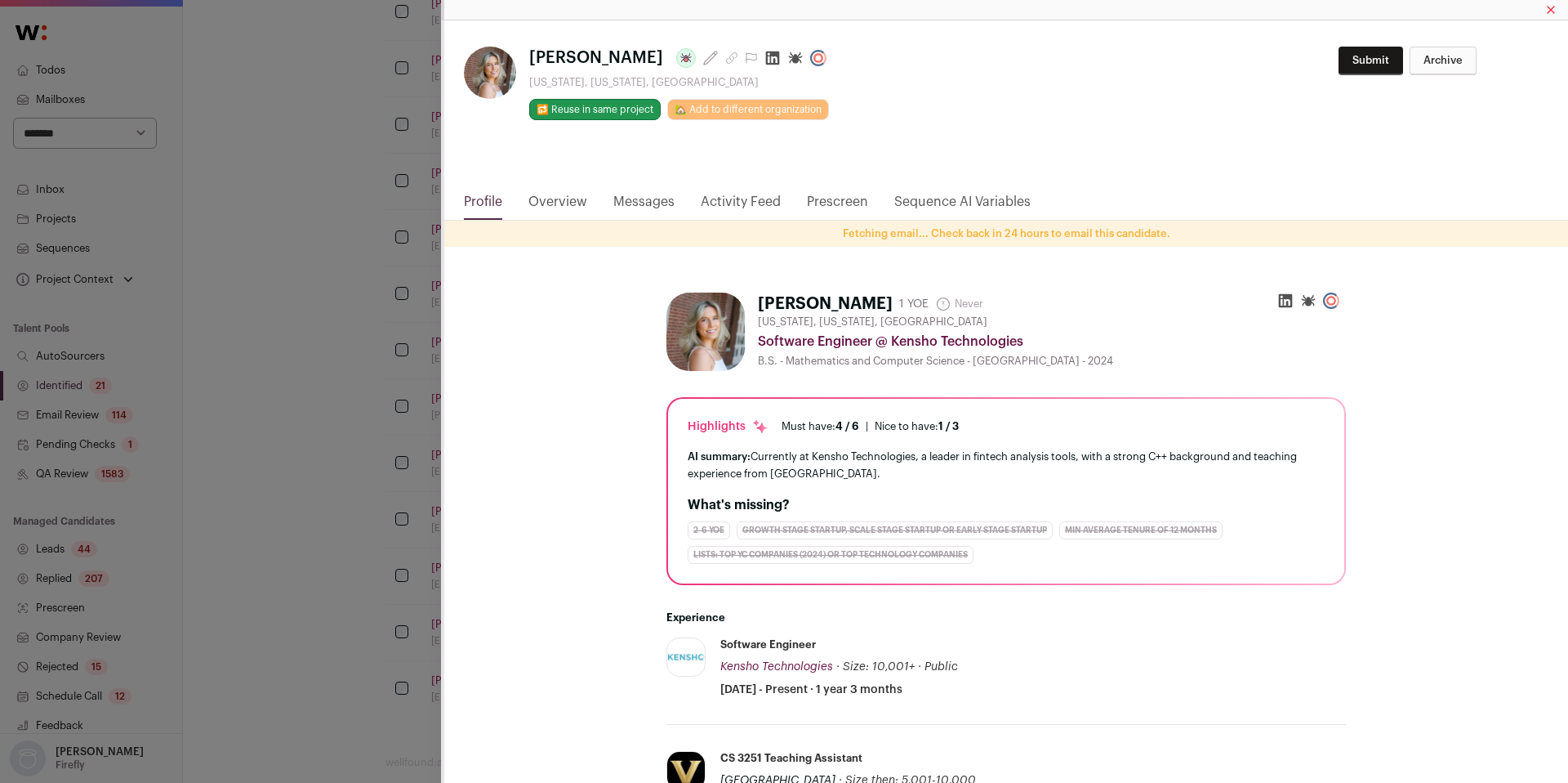
click at [322, 419] on div "[PERSON_NAME] Last update: [DATE] [US_STATE], [US_STATE], [GEOGRAPHIC_DATA] 🔂 R…" at bounding box center [784, 391] width 1568 height 783
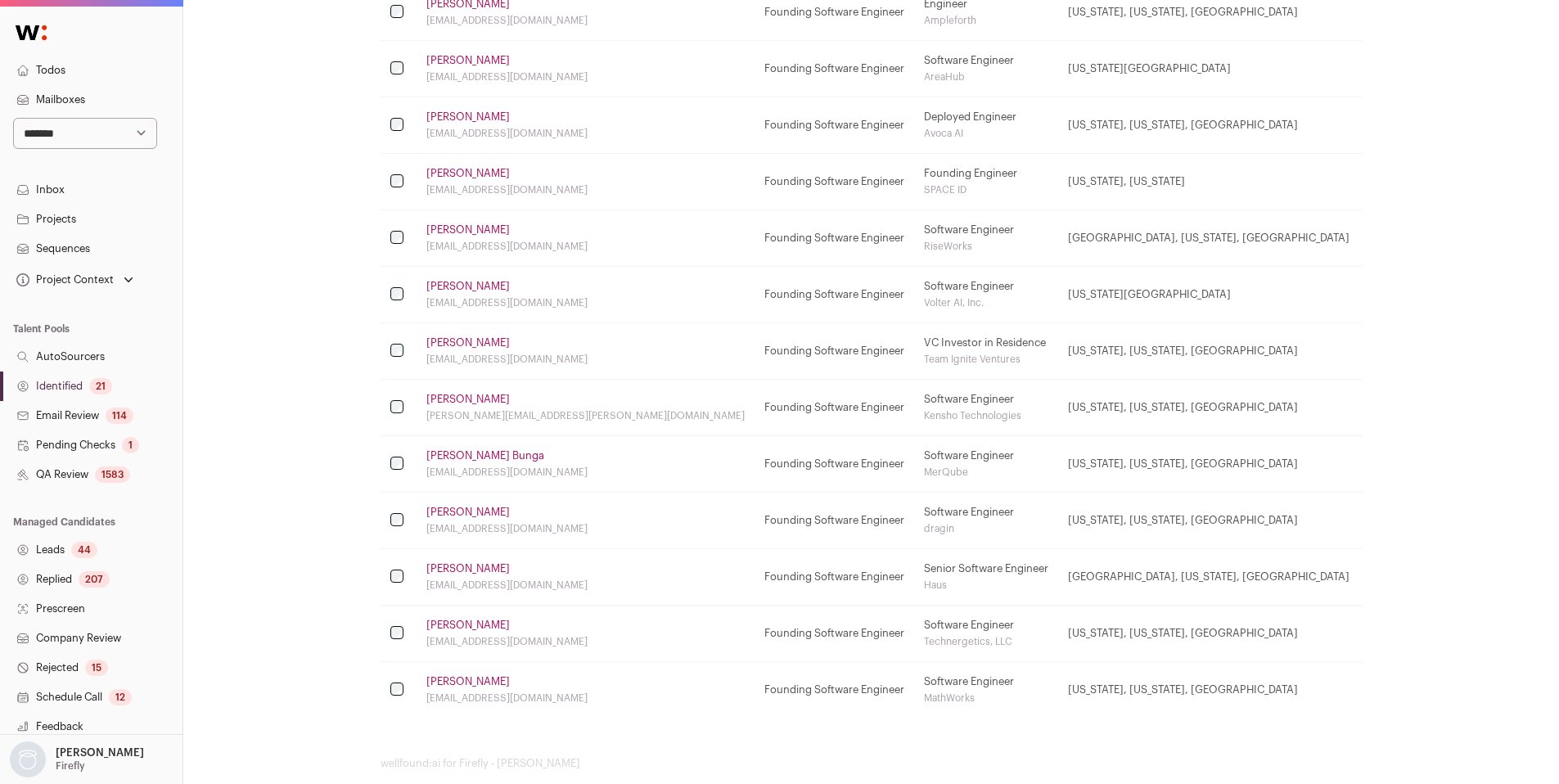
click at [80, 384] on link "Identified 21" at bounding box center [91, 386] width 182 height 30
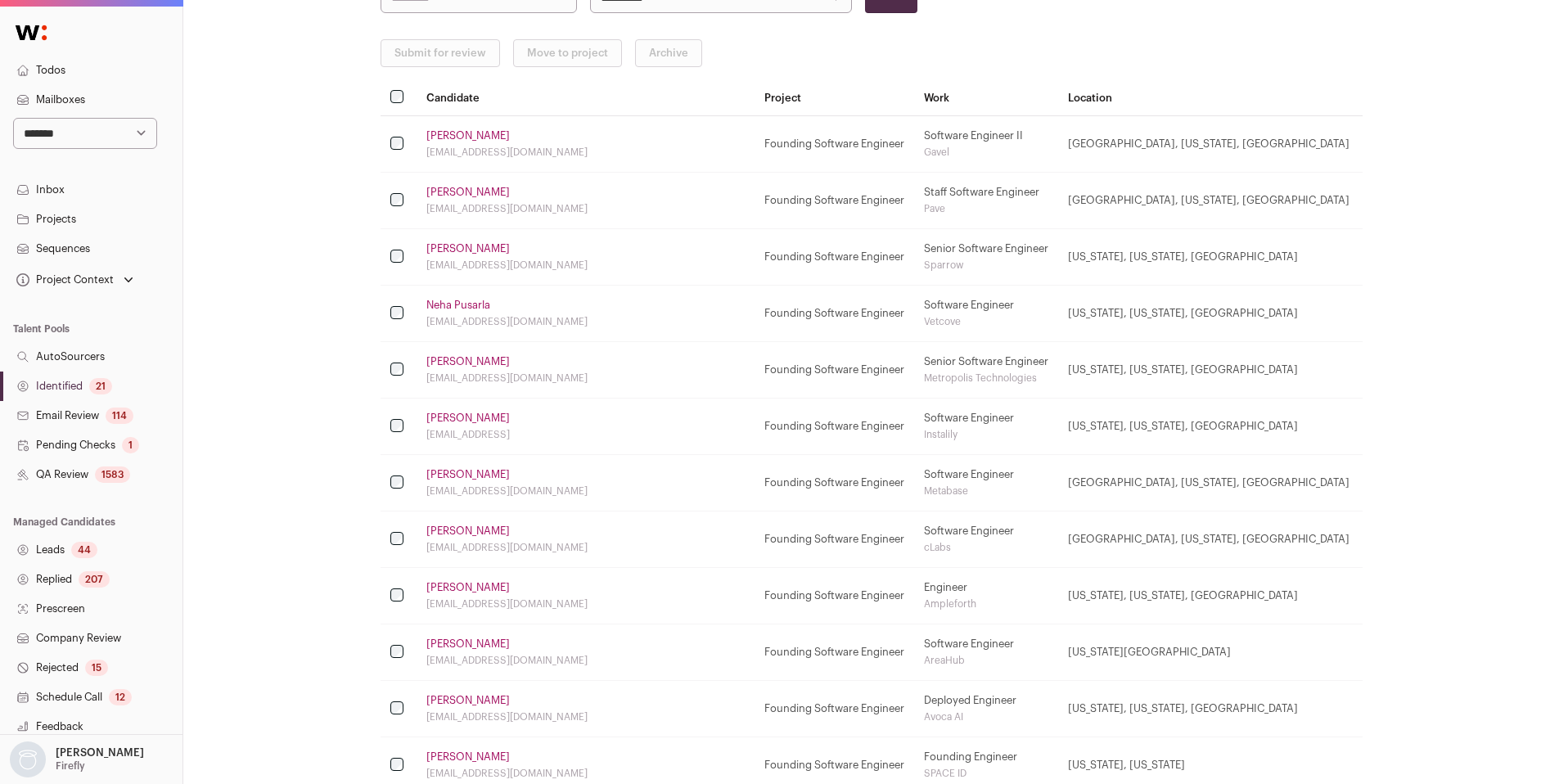
scroll to position [221, 0]
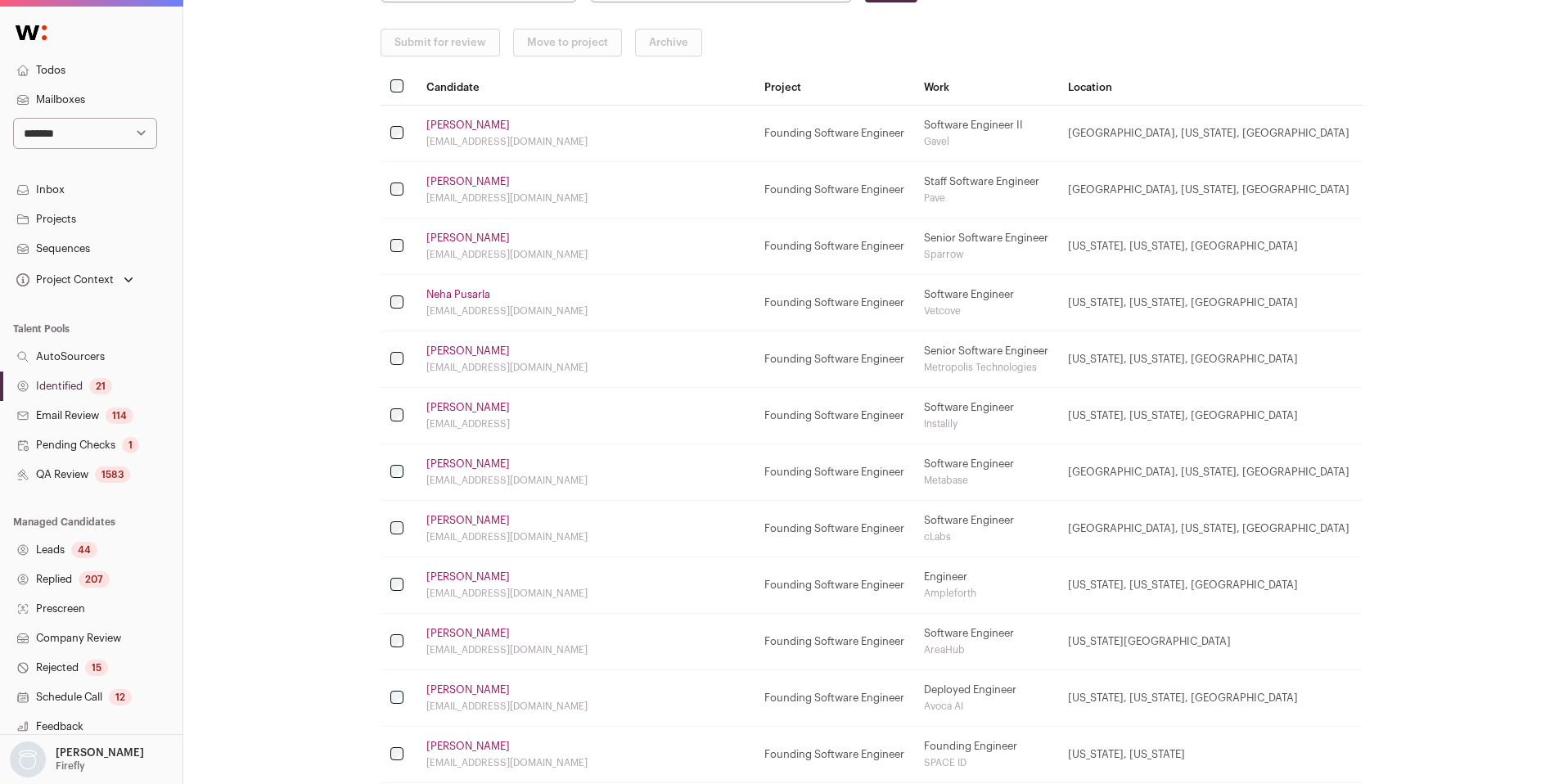
click at [484, 405] on link "[PERSON_NAME]" at bounding box center [468, 408] width 84 height 14
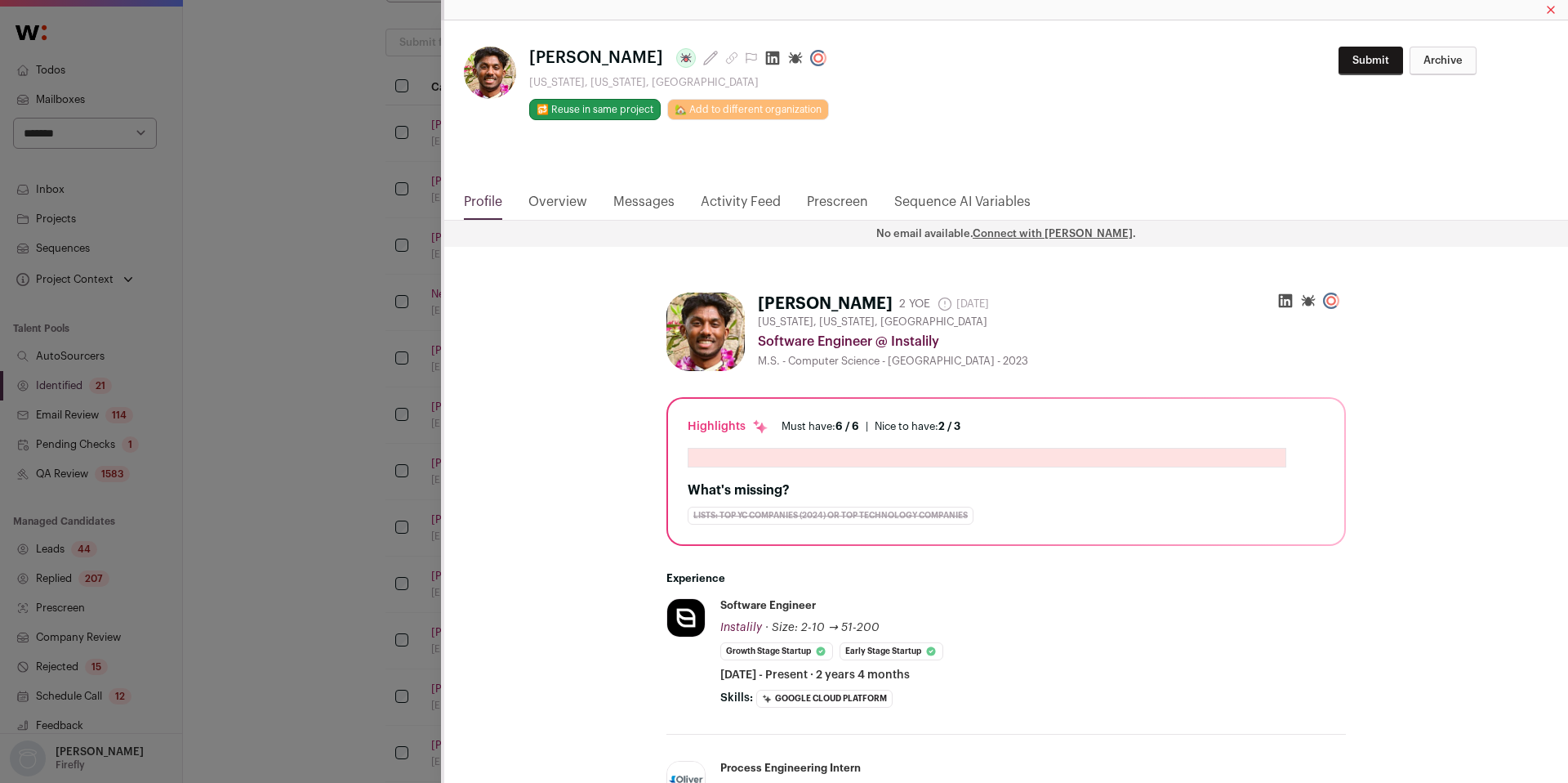
click at [766, 57] on icon "Close modal via background" at bounding box center [773, 58] width 13 height 13
click at [288, 353] on div "**********" at bounding box center [784, 391] width 1568 height 783
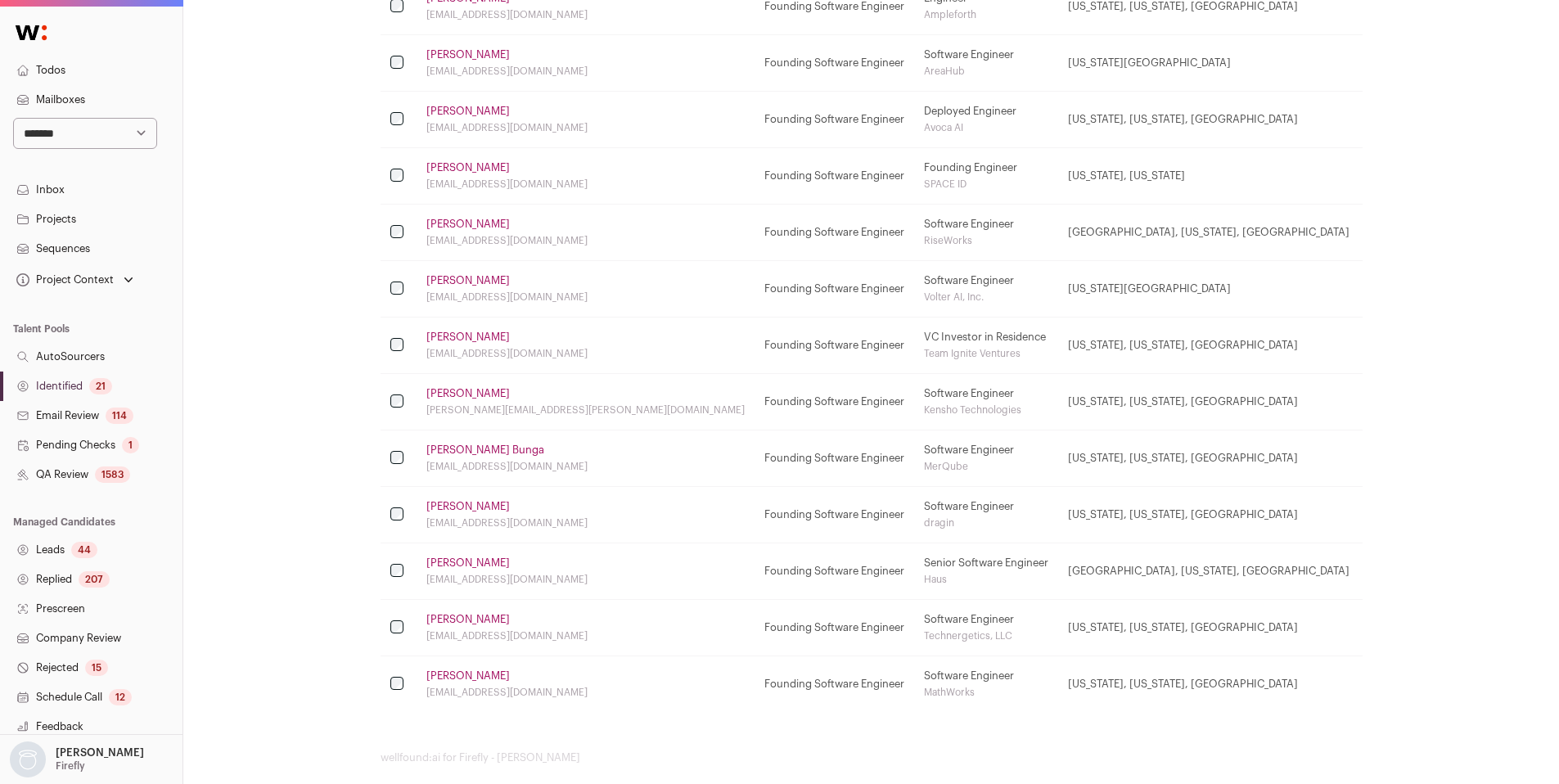
scroll to position [800, 0]
click at [459, 675] on link "[PERSON_NAME]" at bounding box center [468, 675] width 84 height 14
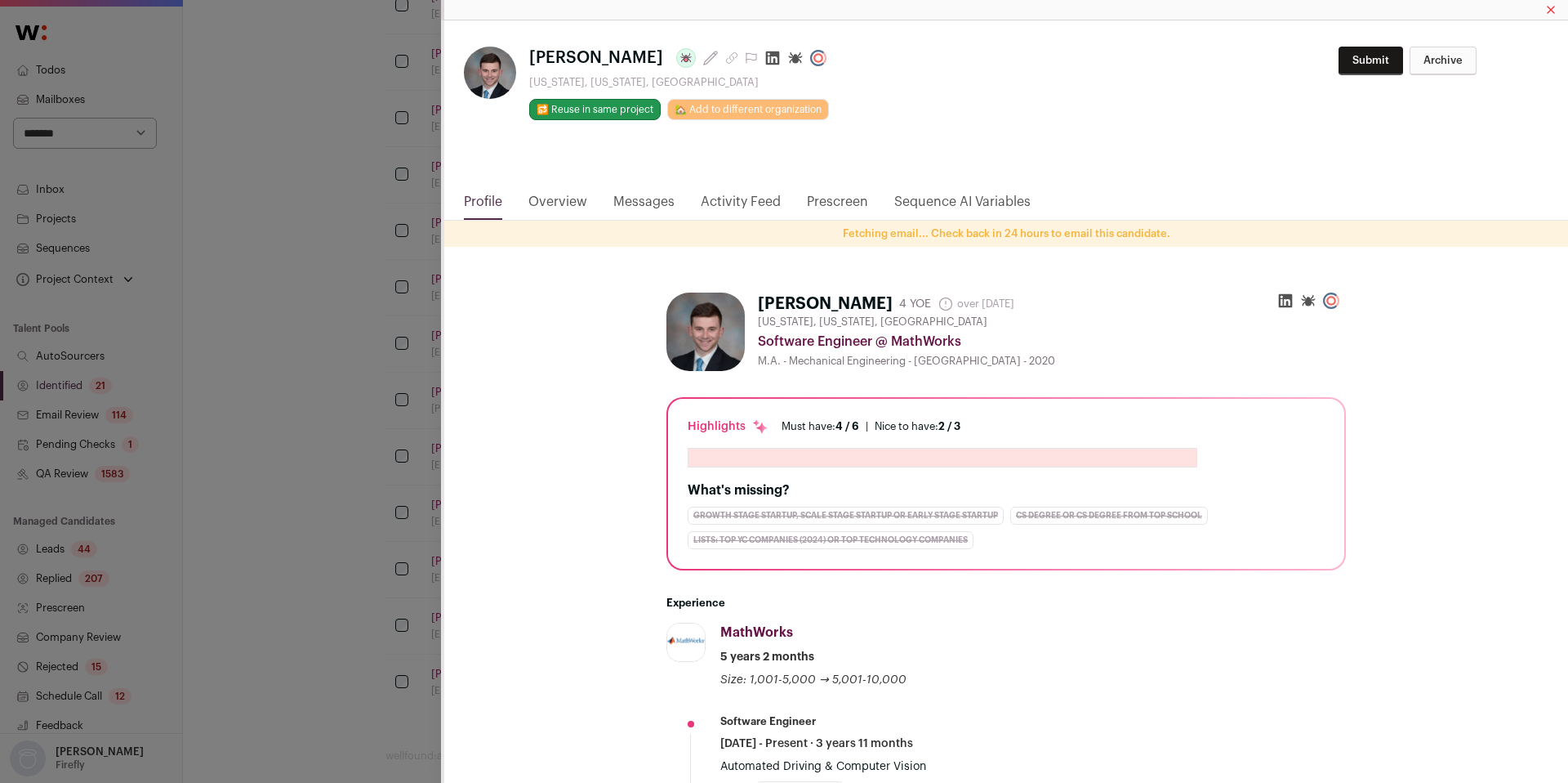
click at [754, 197] on link "Activity Feed" at bounding box center [740, 205] width 80 height 28
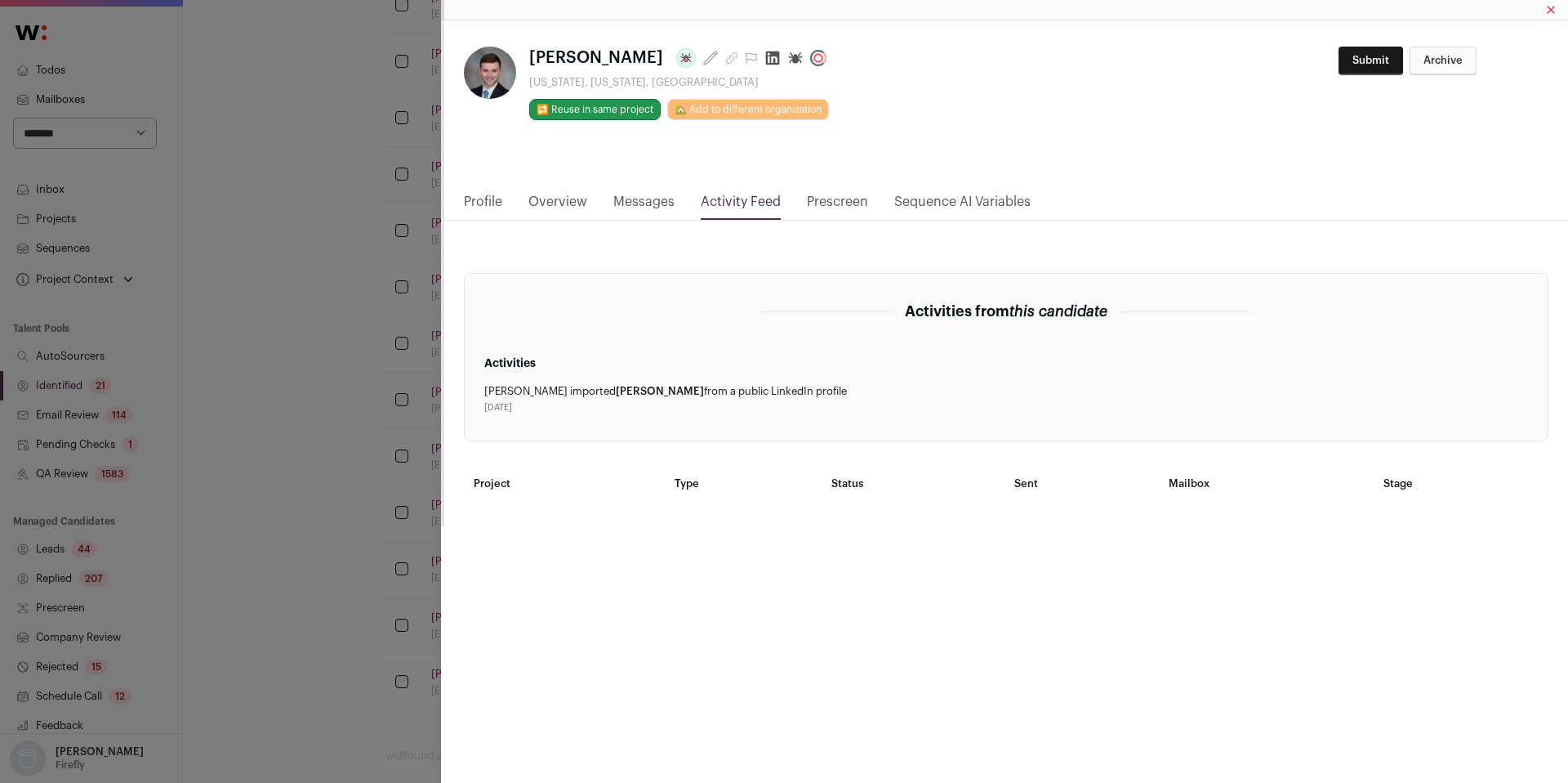
click at [764, 57] on icon "Close modal via background" at bounding box center [772, 58] width 16 height 16
click at [320, 418] on div "**********" at bounding box center [784, 391] width 1568 height 783
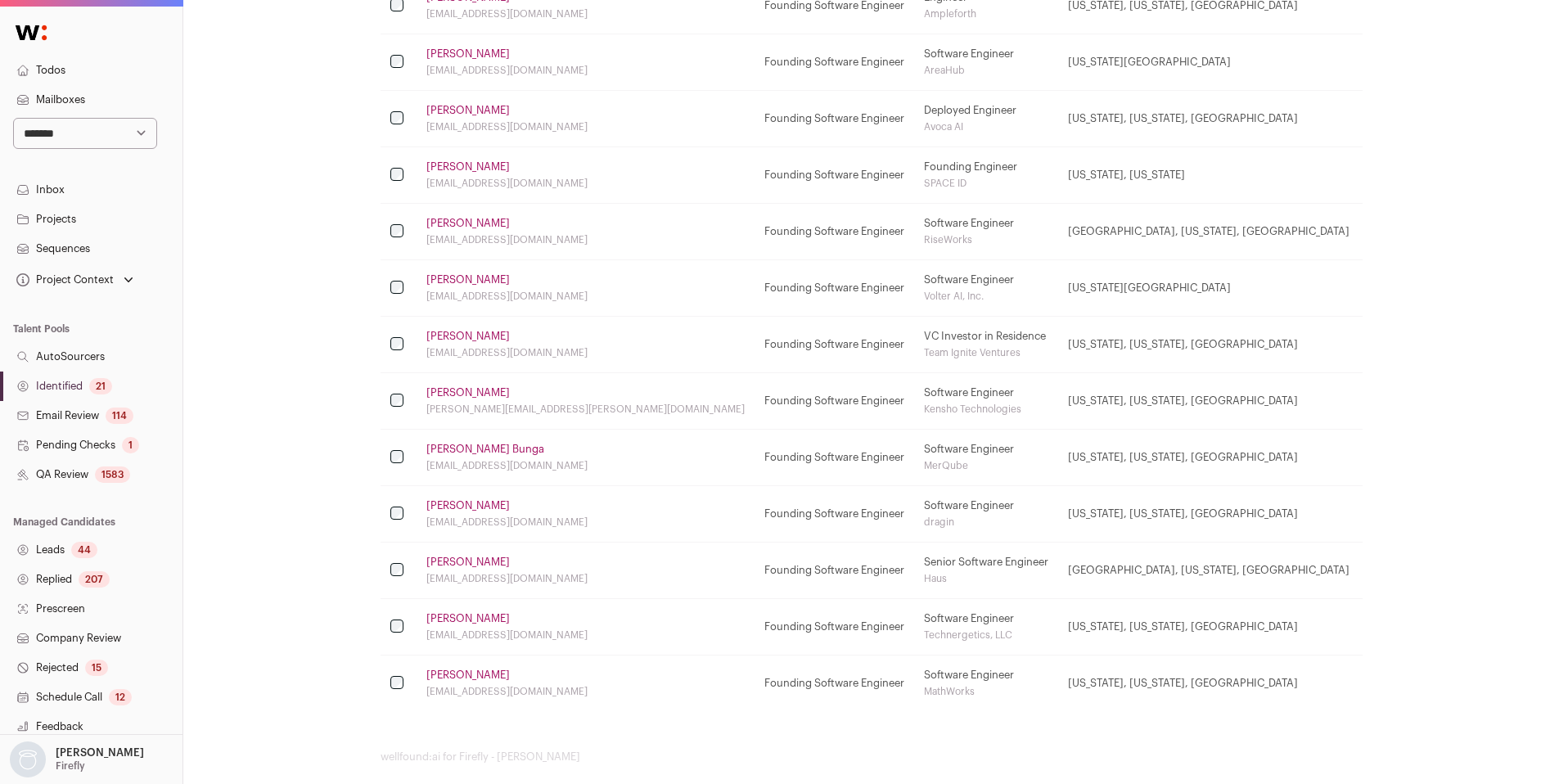
click at [474, 391] on link "[PERSON_NAME]" at bounding box center [468, 392] width 84 height 14
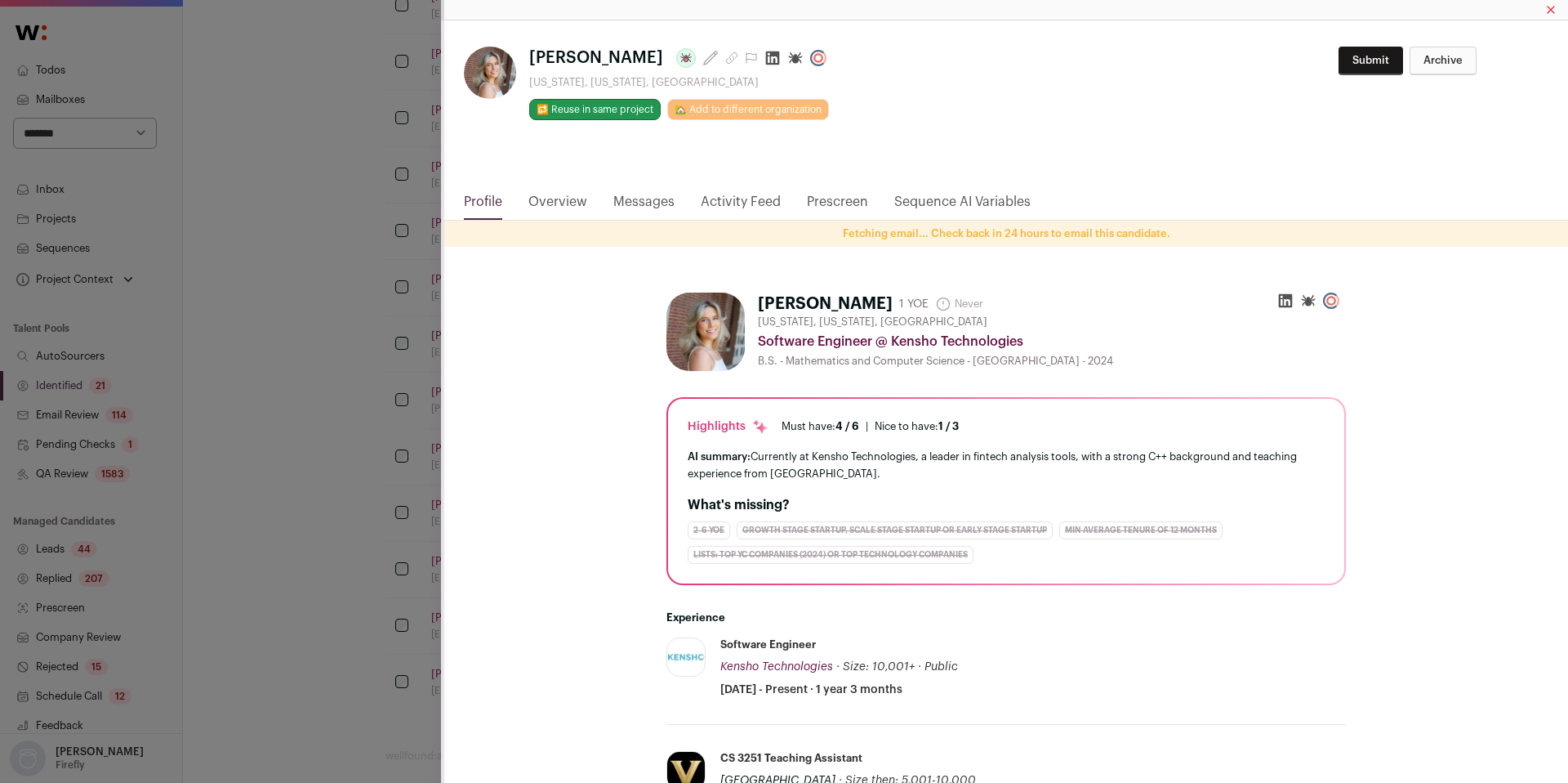
click at [766, 57] on icon "Close modal via background" at bounding box center [772, 58] width 16 height 16
click at [219, 442] on div "[PERSON_NAME] Last update: [DATE] [US_STATE], [US_STATE], [GEOGRAPHIC_DATA] 🔂 R…" at bounding box center [784, 391] width 1568 height 783
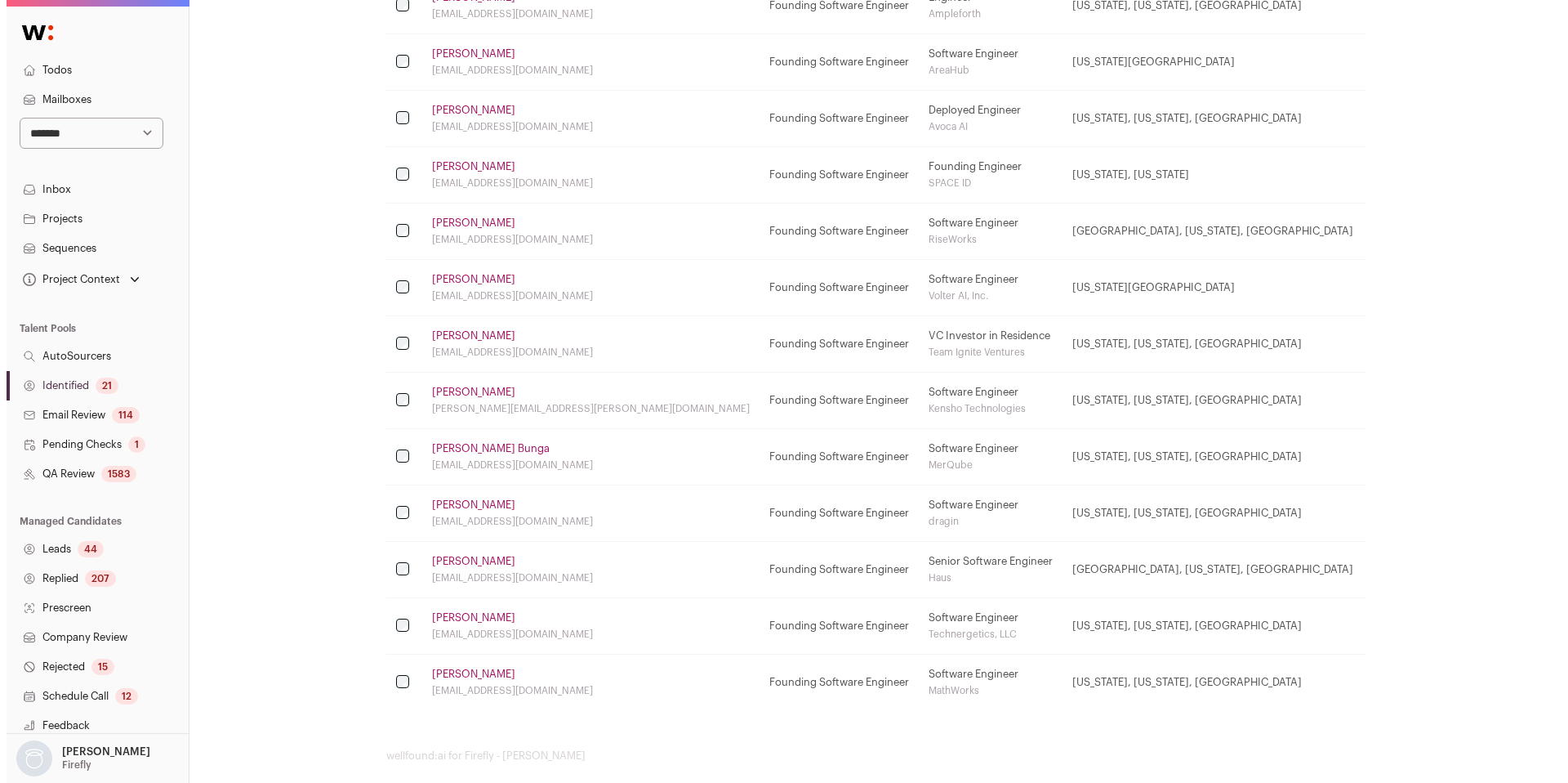
scroll to position [0, 0]
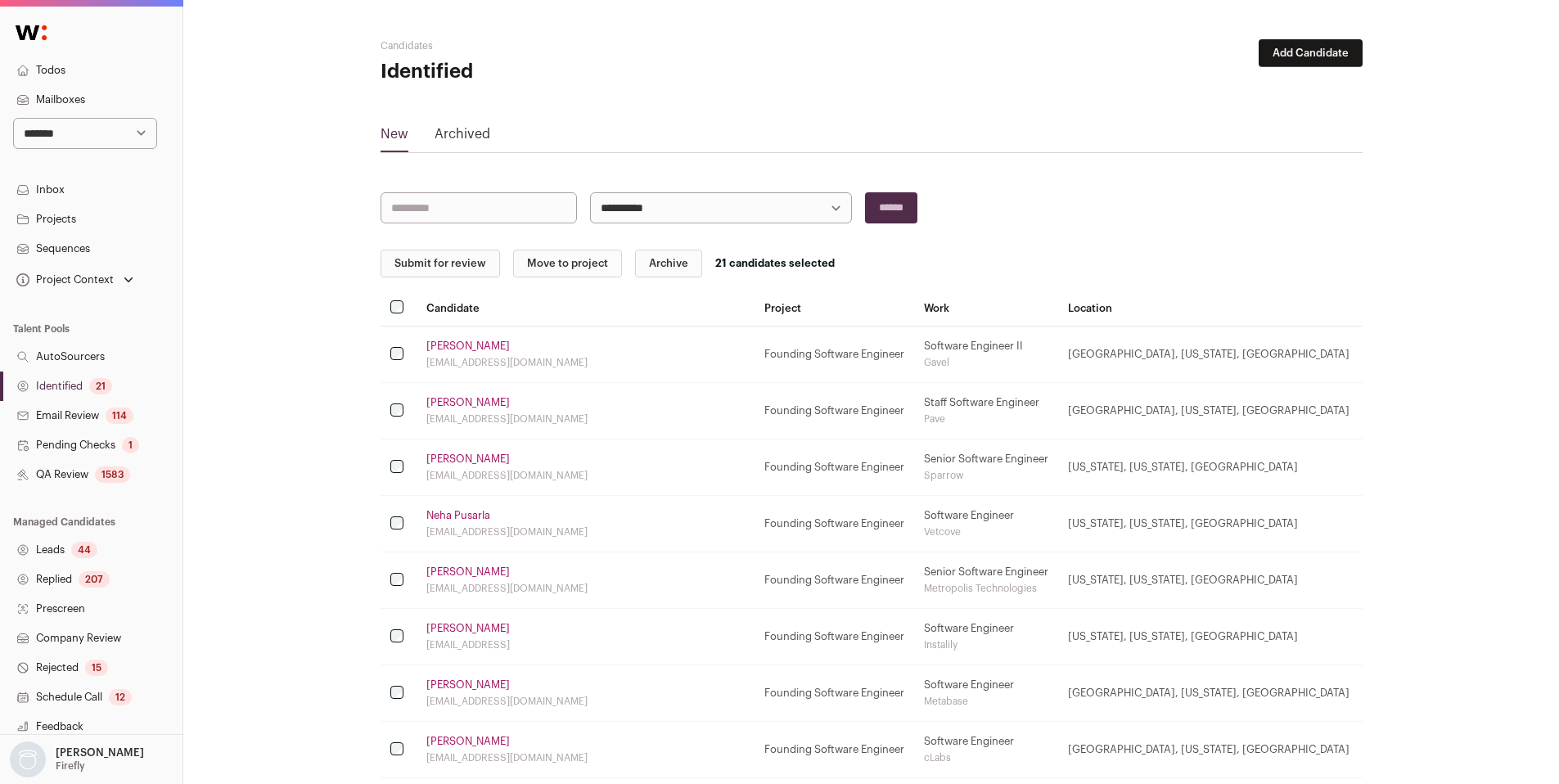
click at [424, 263] on button "Submit for review" at bounding box center [440, 263] width 120 height 28
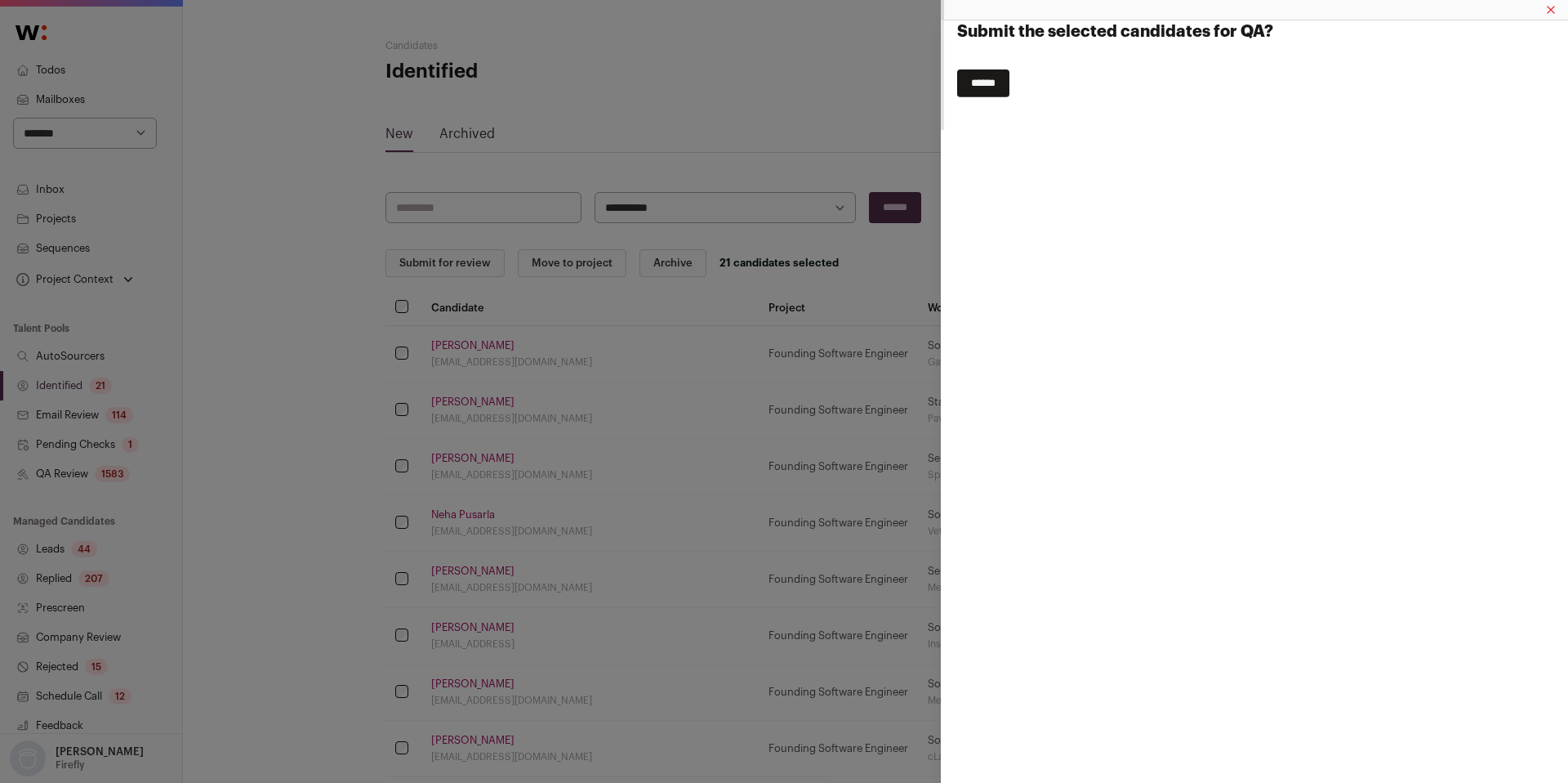
click at [992, 87] on input "******" at bounding box center [983, 83] width 52 height 28
